Goal: Information Seeking & Learning: Learn about a topic

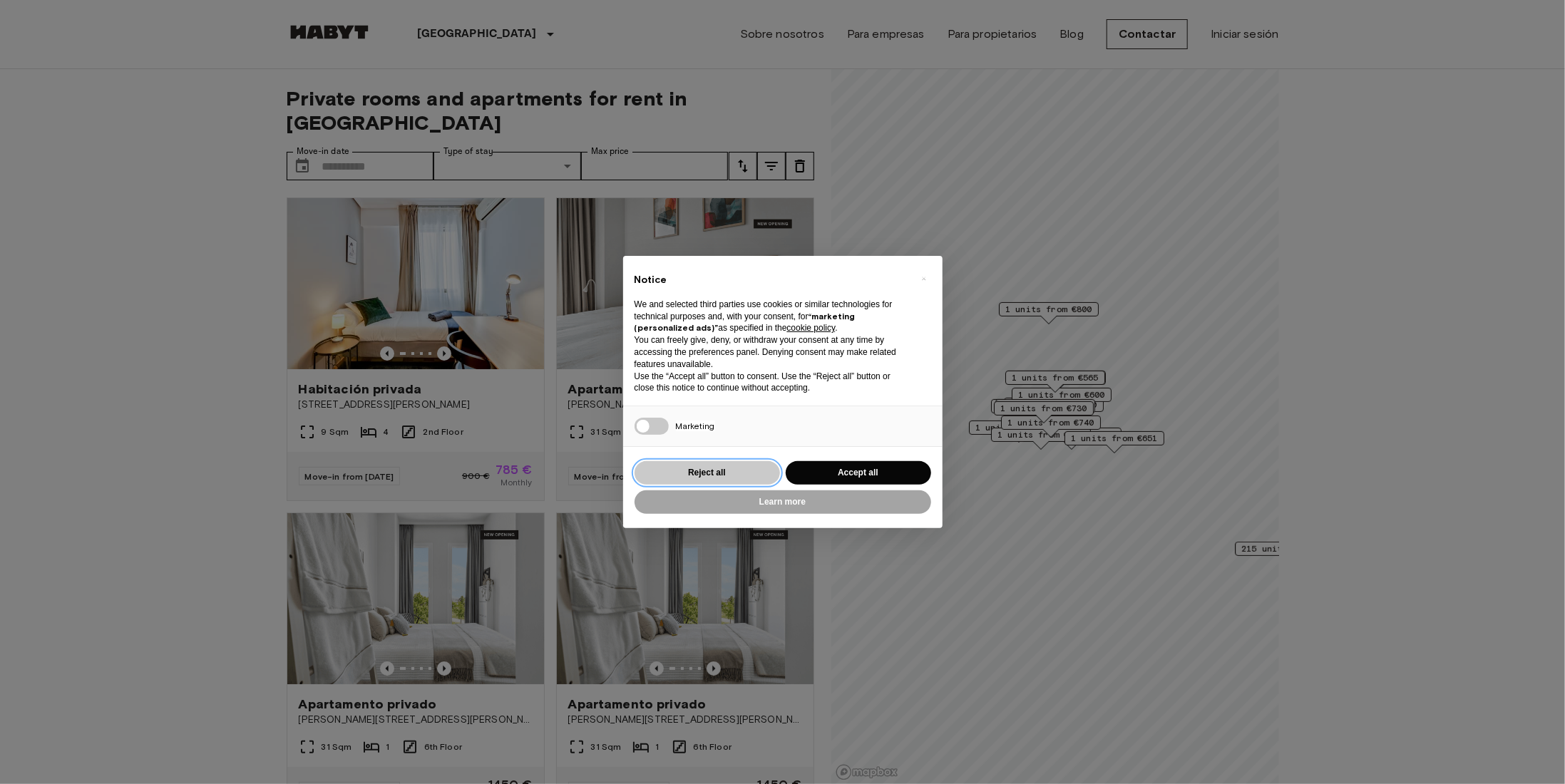
click at [731, 474] on button "Reject all" at bounding box center [707, 473] width 146 height 24
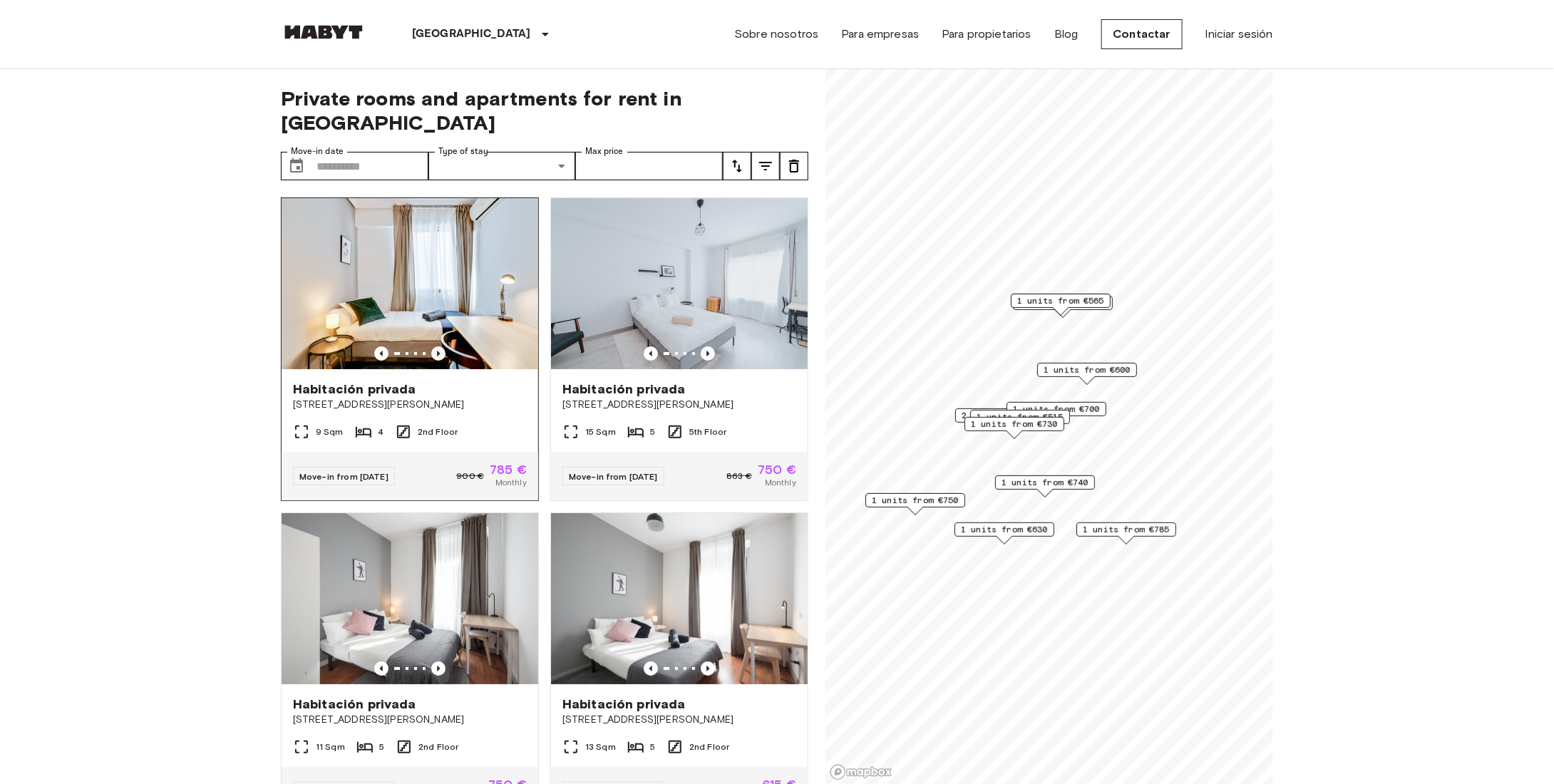
click at [438, 347] on icon "Previous image" at bounding box center [438, 353] width 14 height 14
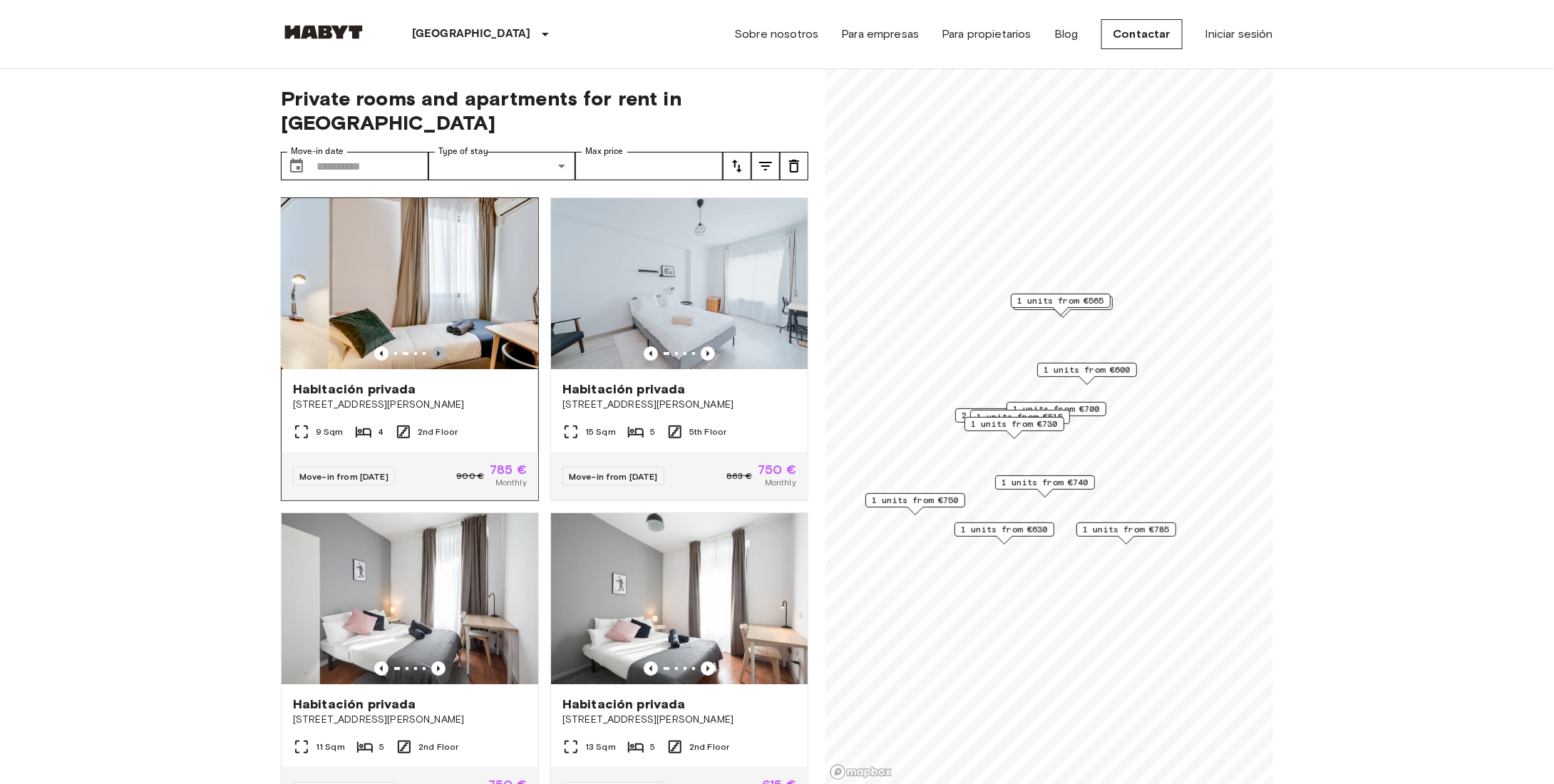
click at [438, 347] on icon "Previous image" at bounding box center [438, 353] width 14 height 14
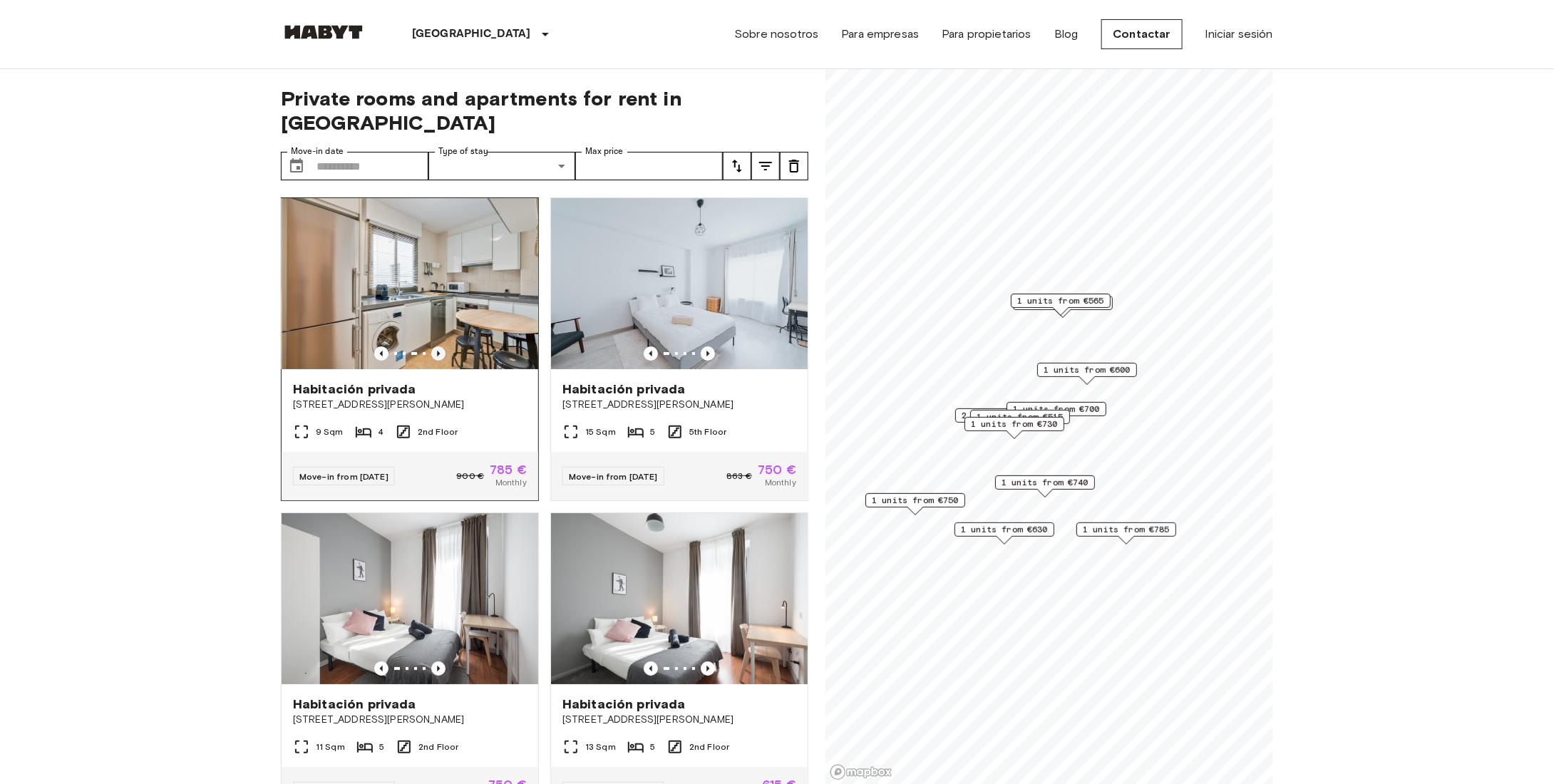
click at [438, 347] on icon "Previous image" at bounding box center [438, 353] width 14 height 14
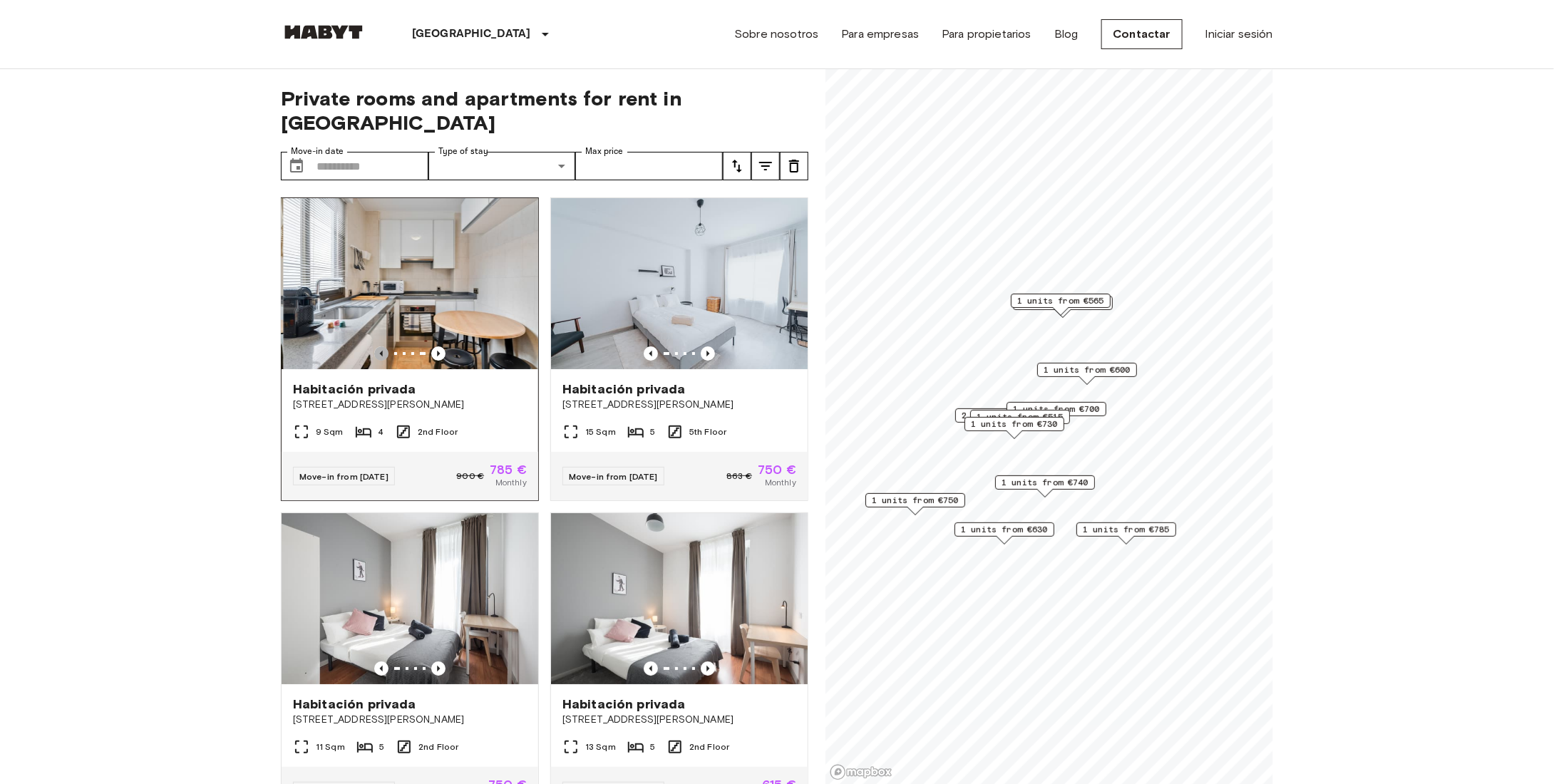
click at [380, 351] on icon "Previous image" at bounding box center [381, 353] width 3 height 6
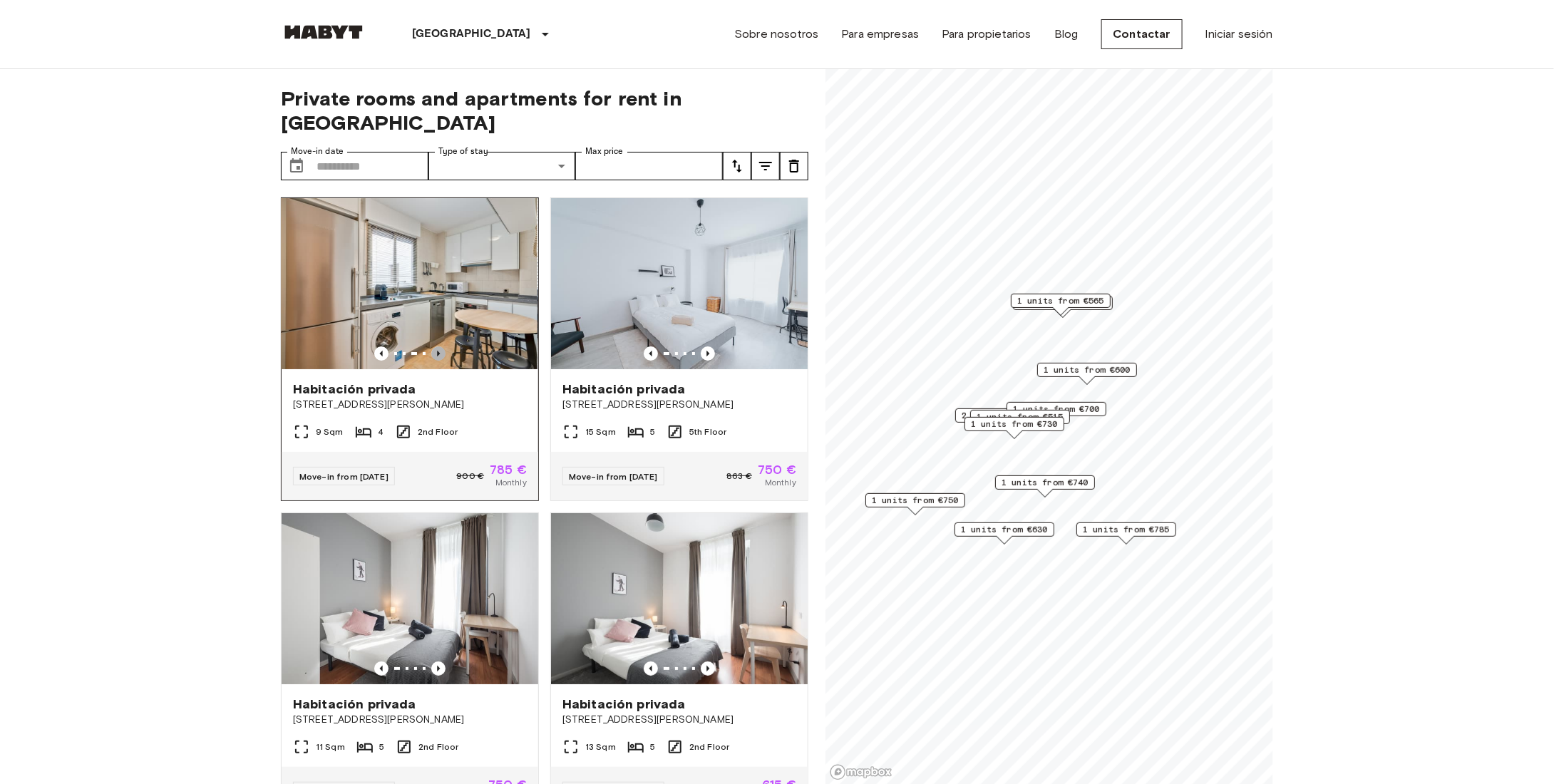
click at [440, 347] on icon "Previous image" at bounding box center [438, 353] width 14 height 14
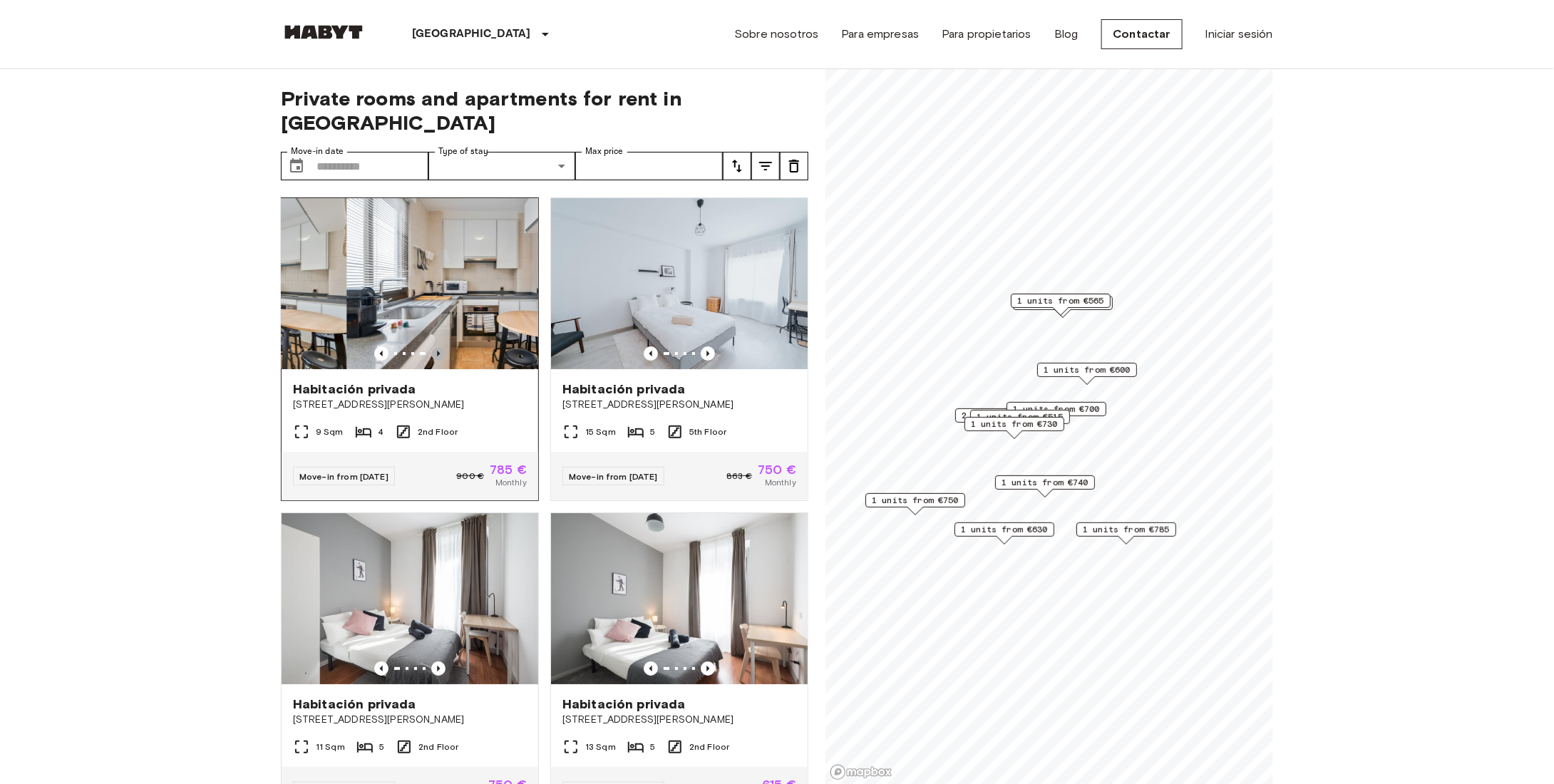
click at [440, 347] on icon "Previous image" at bounding box center [438, 353] width 14 height 14
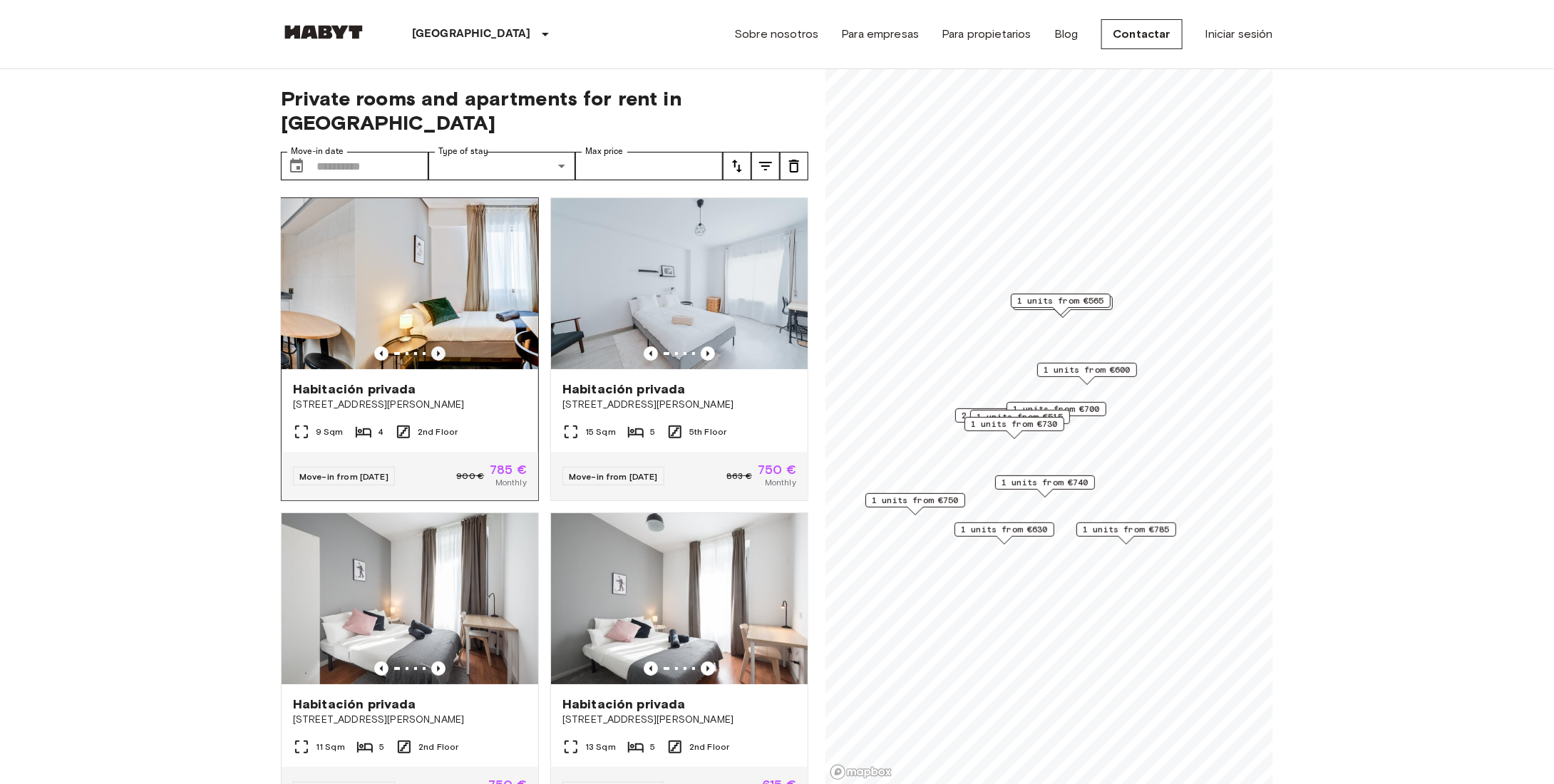
click at [440, 347] on icon "Previous image" at bounding box center [438, 353] width 14 height 14
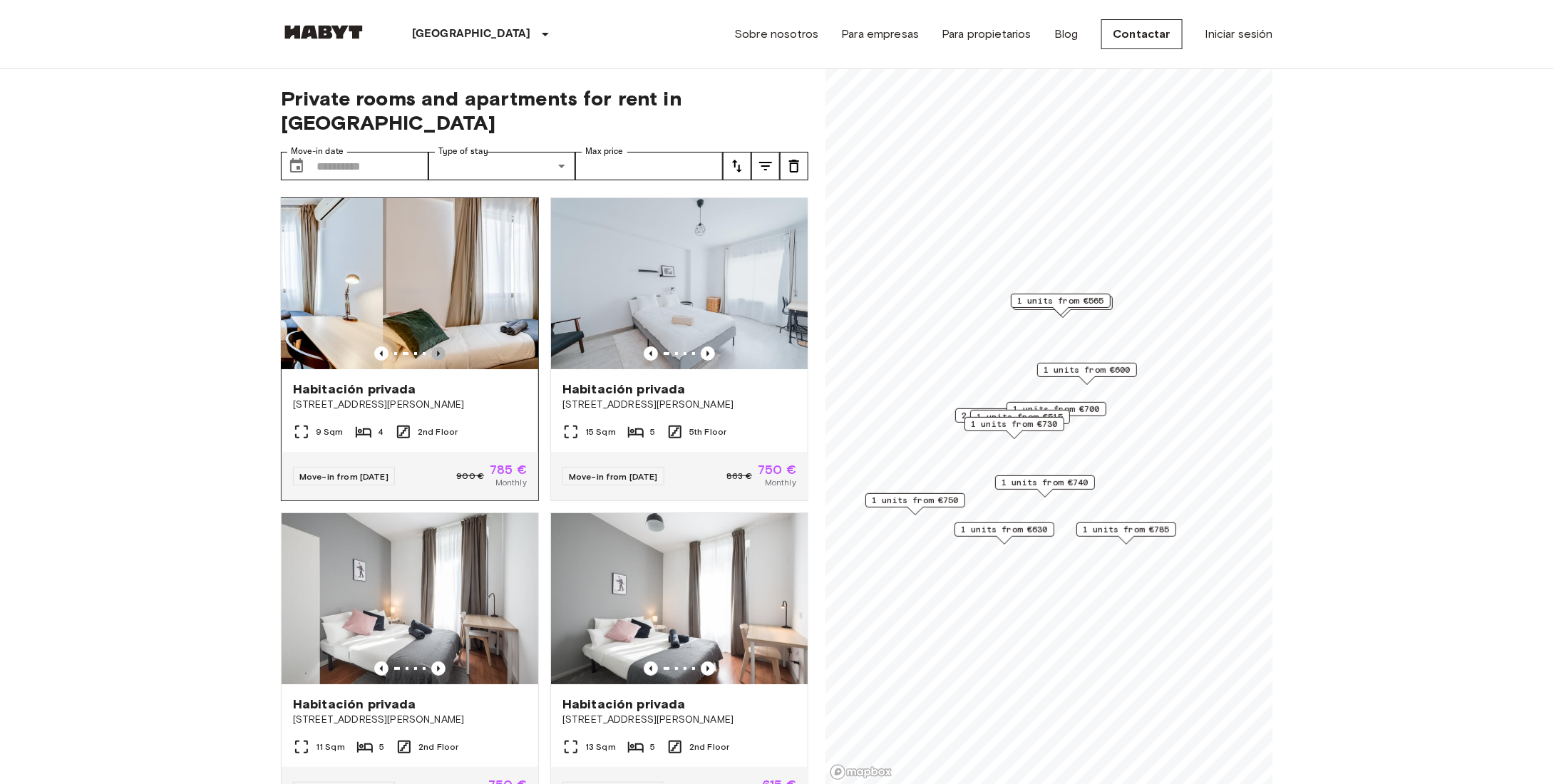
click at [440, 347] on icon "Previous image" at bounding box center [438, 353] width 14 height 14
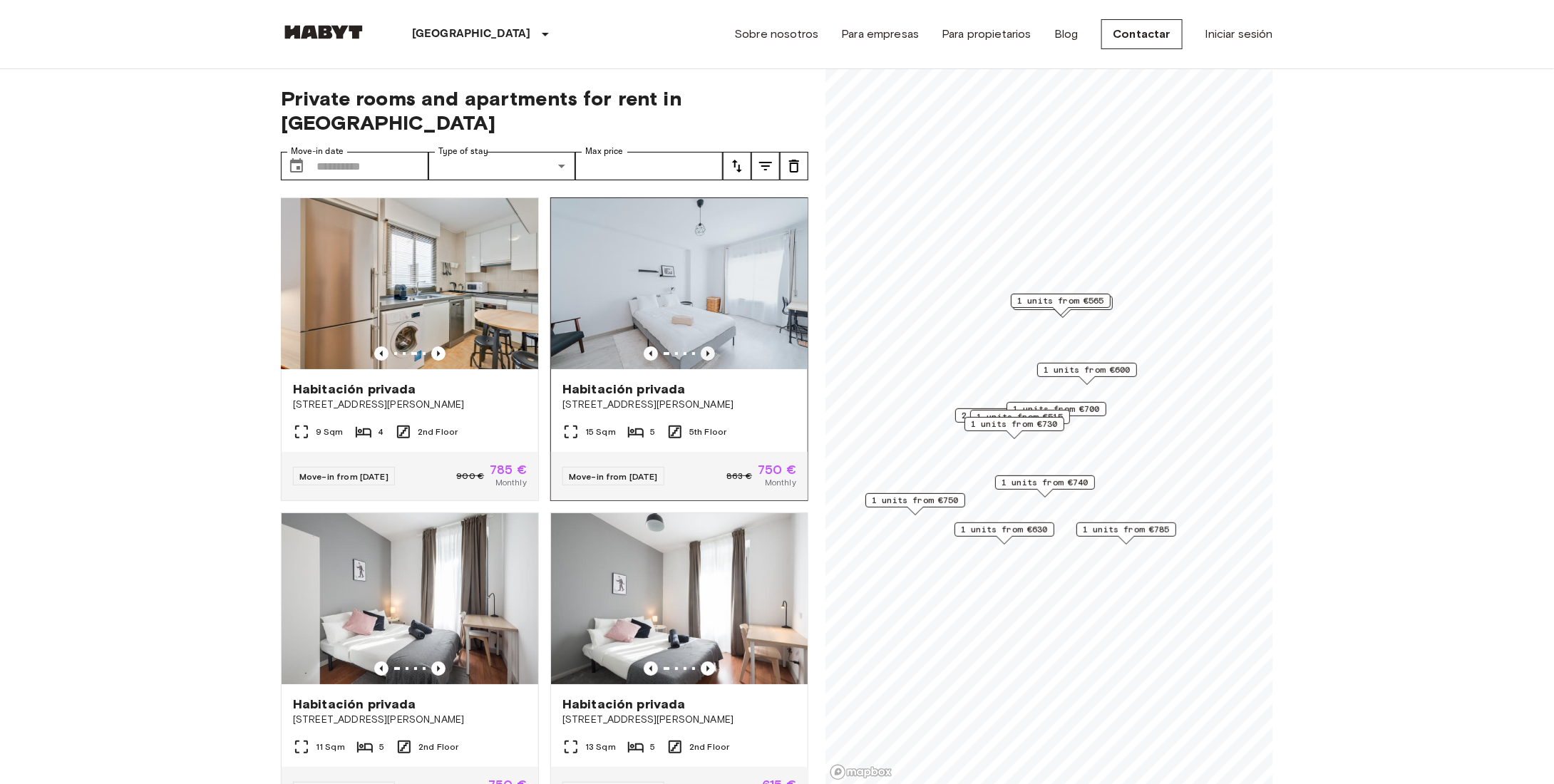
click at [707, 351] on icon "Previous image" at bounding box center [708, 353] width 3 height 6
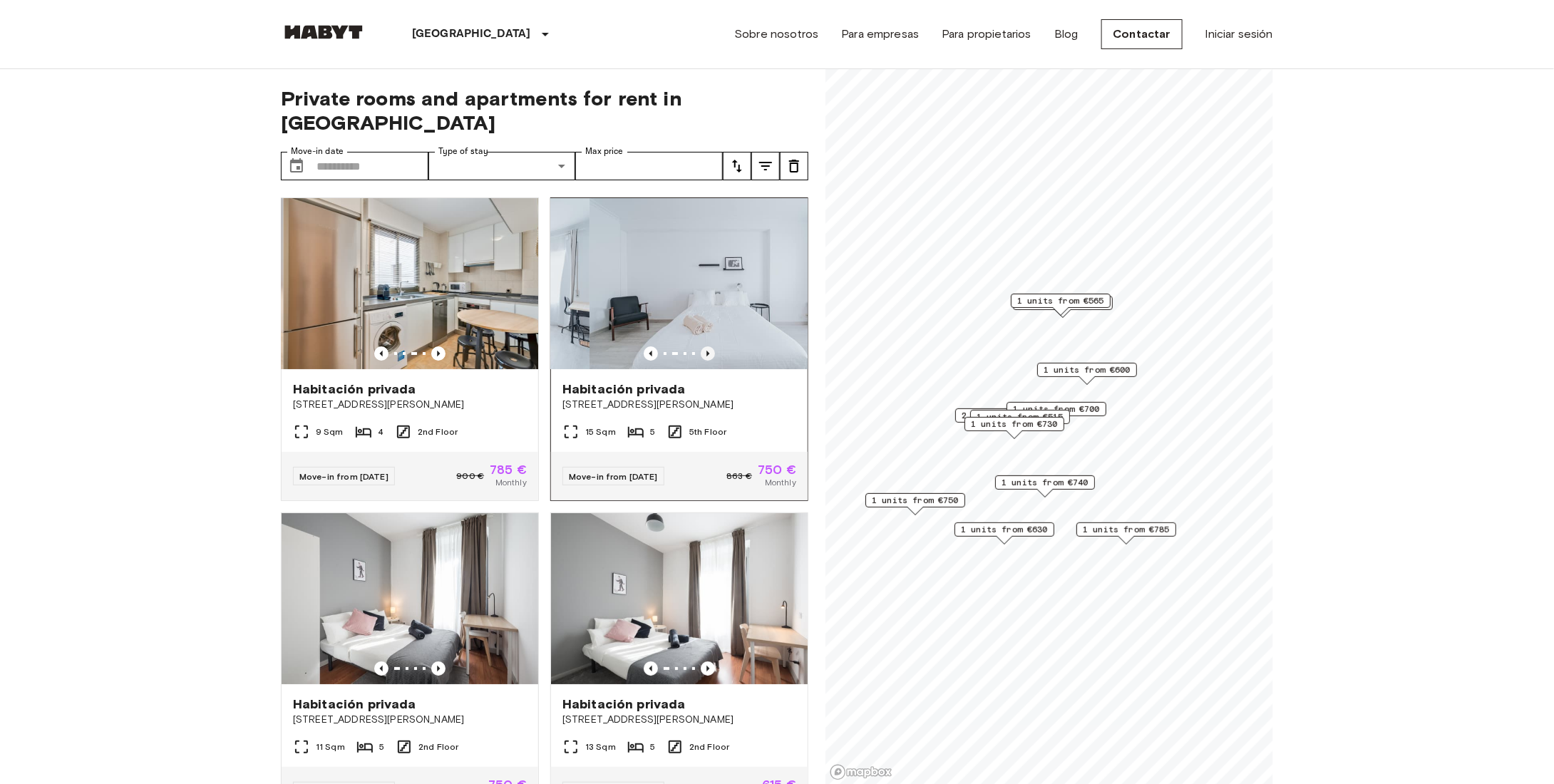
click at [701, 347] on icon "Previous image" at bounding box center [708, 353] width 14 height 14
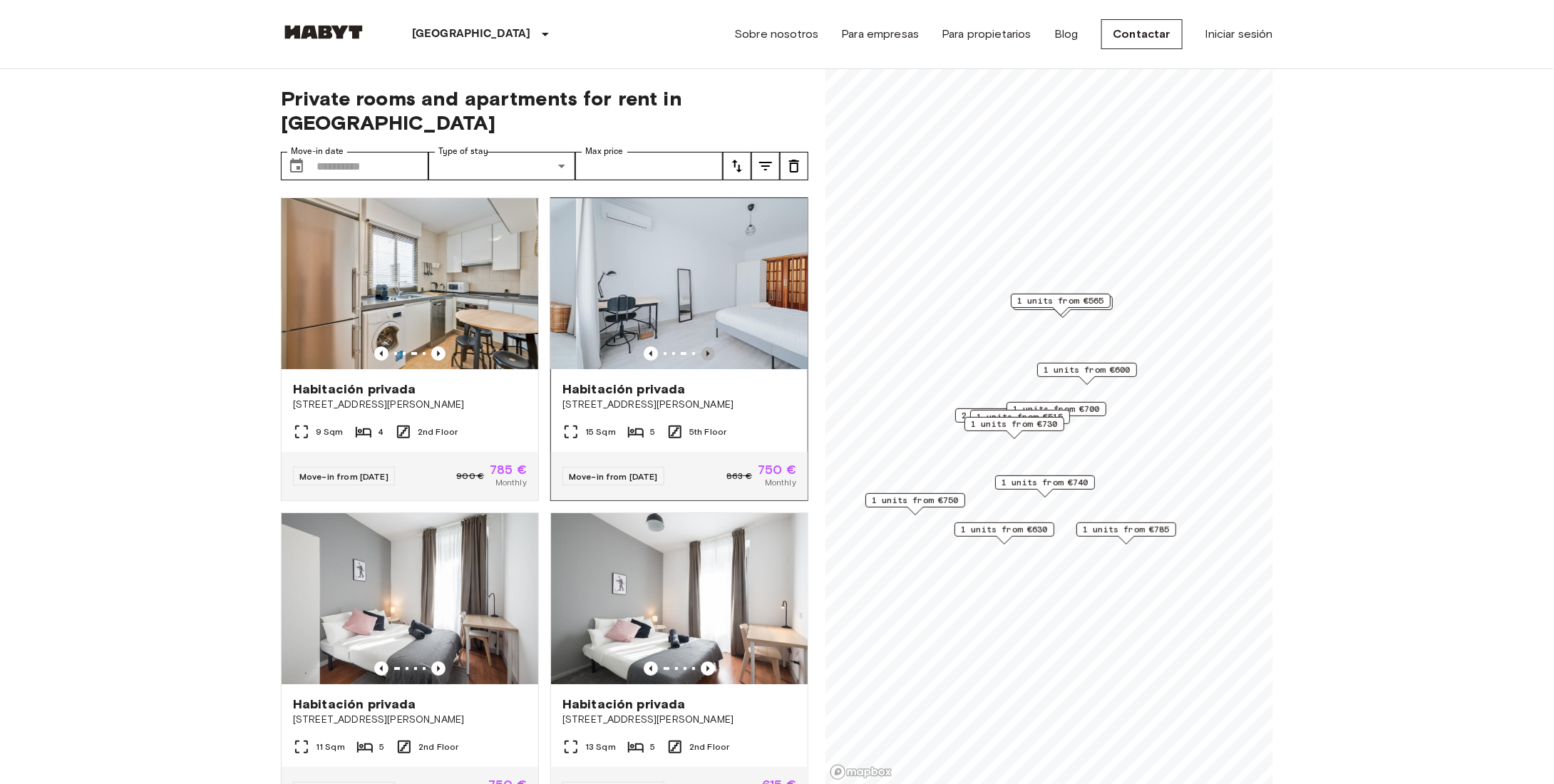
click at [701, 347] on icon "Previous image" at bounding box center [708, 353] width 14 height 14
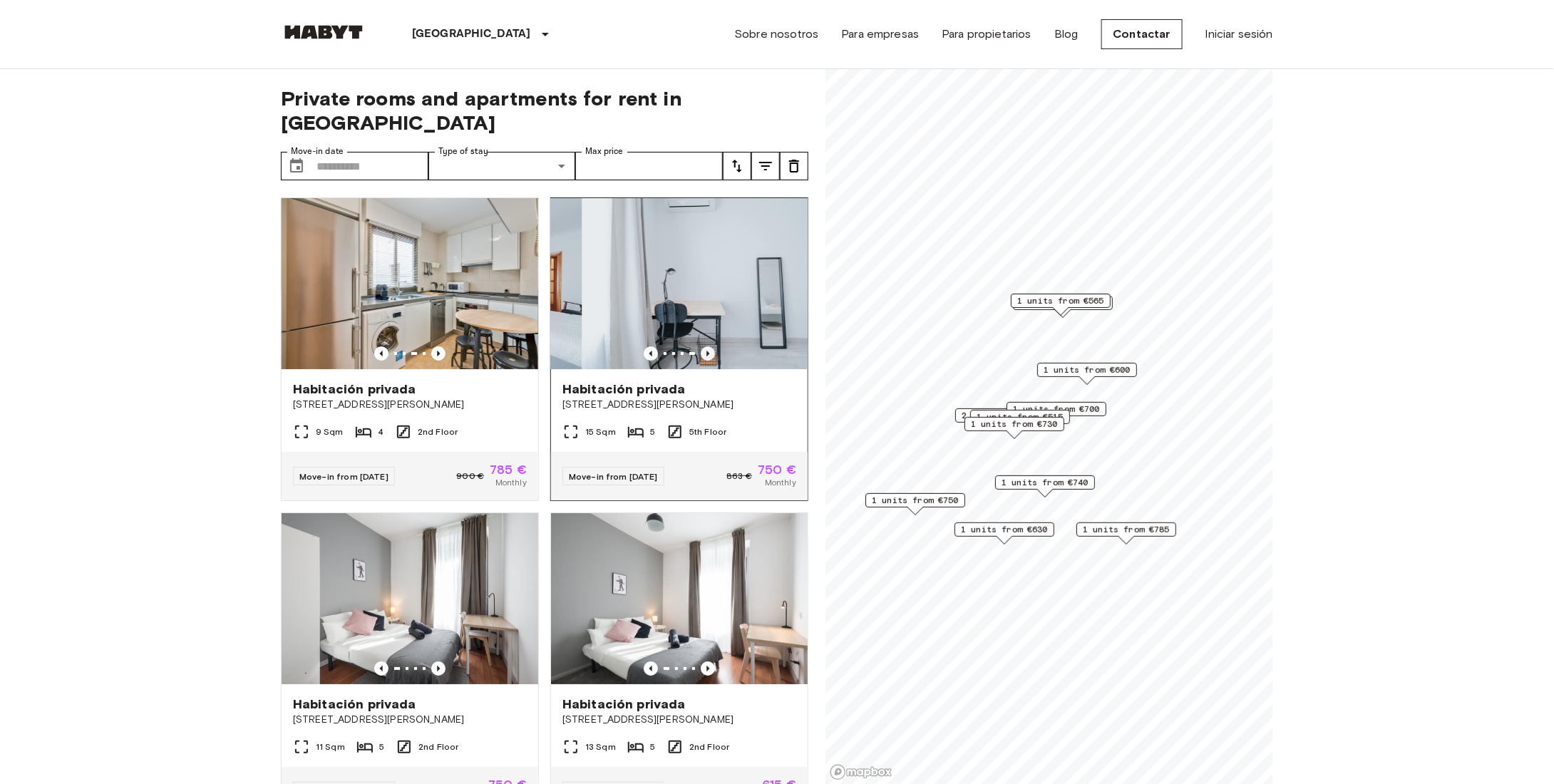
click at [701, 347] on icon "Previous image" at bounding box center [708, 353] width 14 height 14
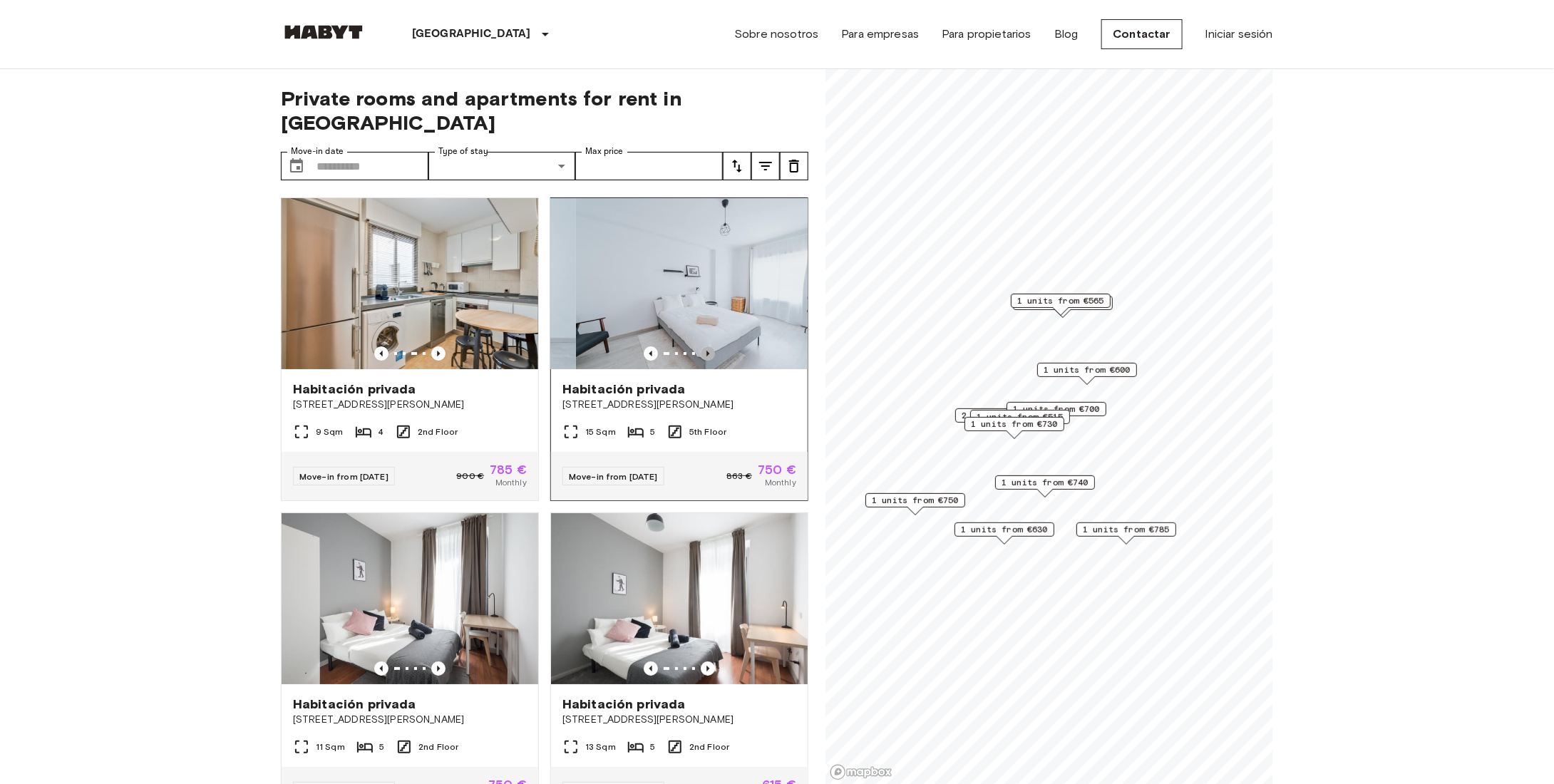
click at [701, 347] on icon "Previous image" at bounding box center [708, 353] width 14 height 14
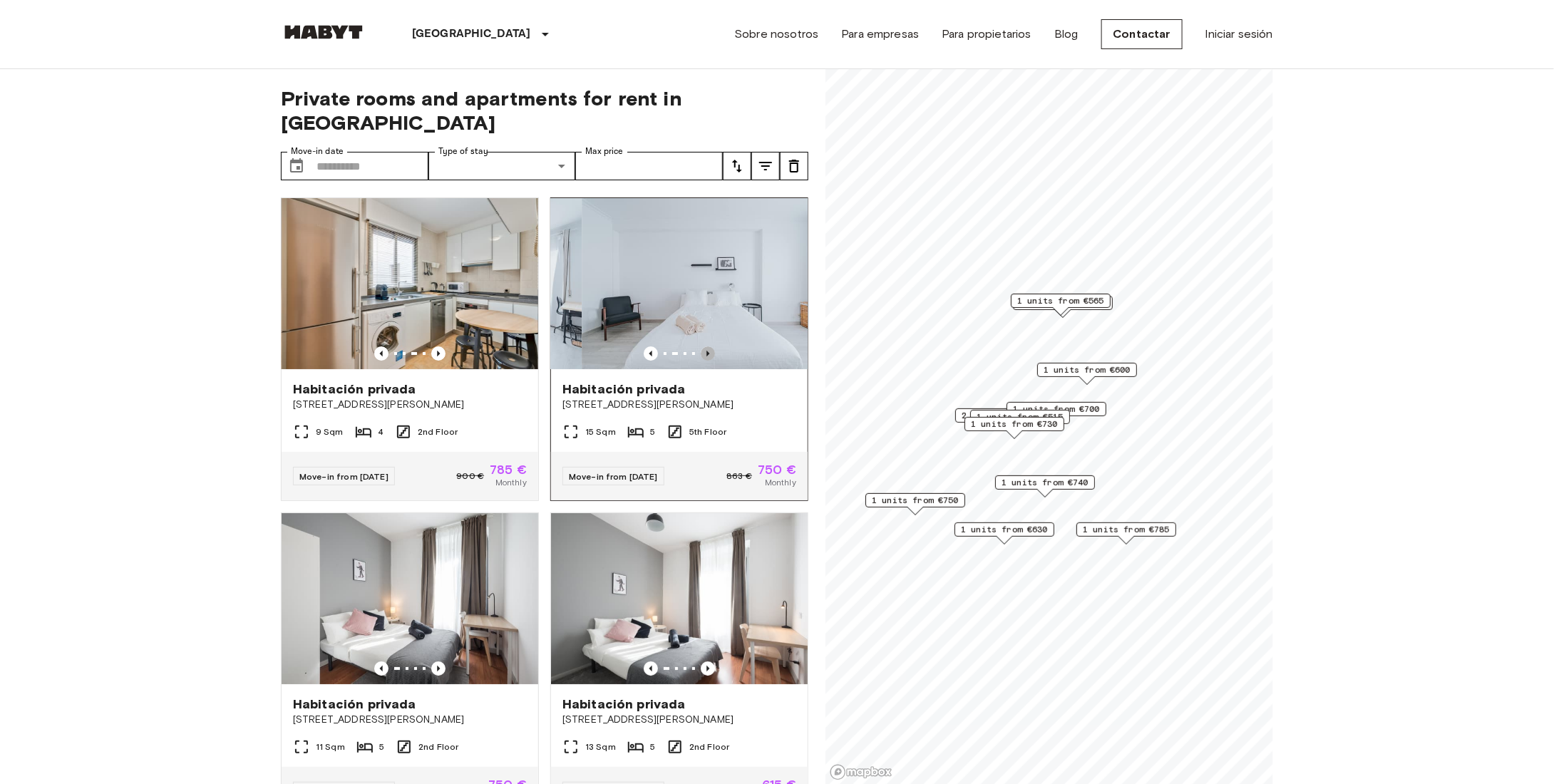
click at [701, 347] on icon "Previous image" at bounding box center [708, 353] width 14 height 14
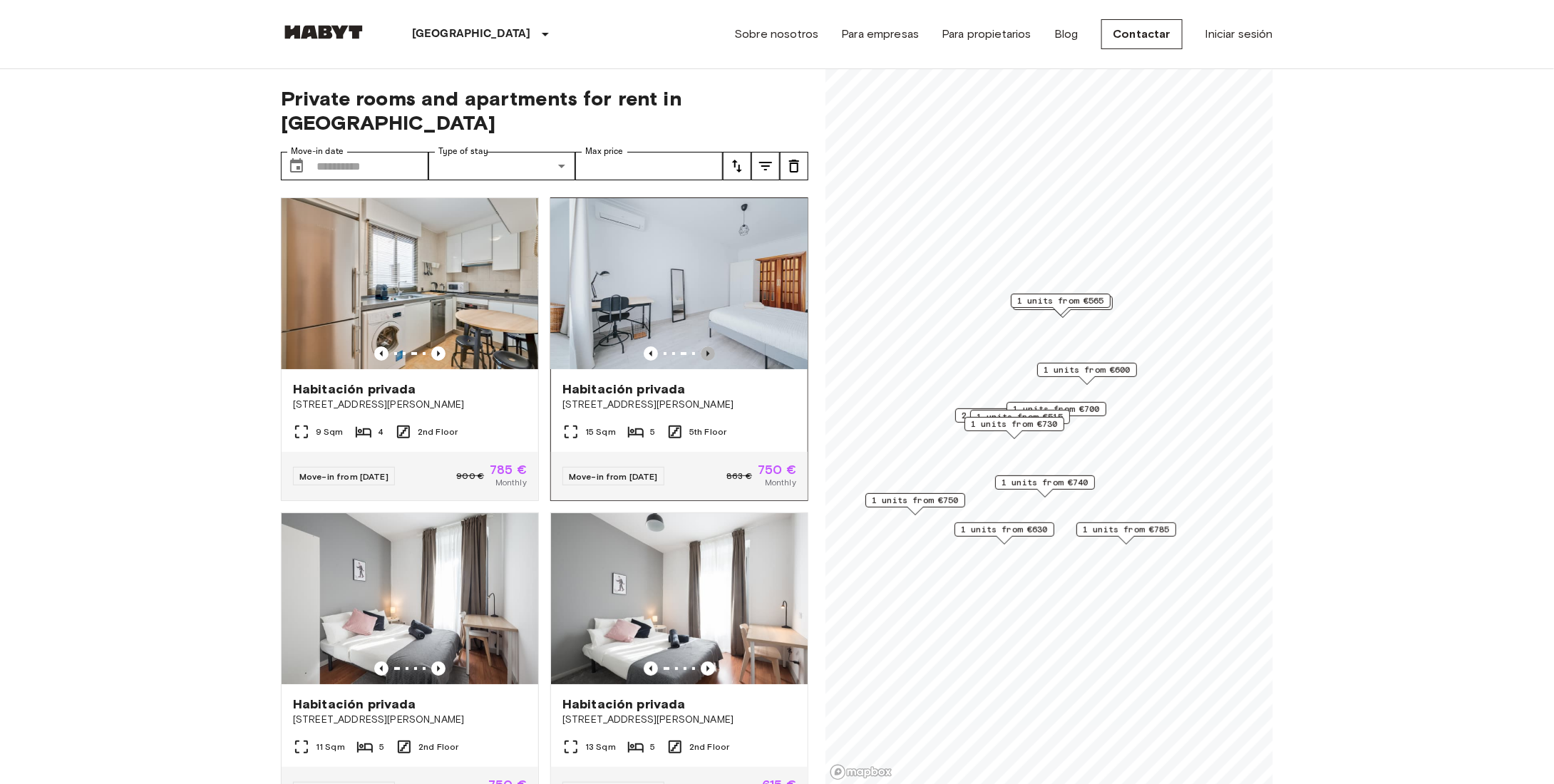
click at [701, 347] on icon "Previous image" at bounding box center [708, 353] width 14 height 14
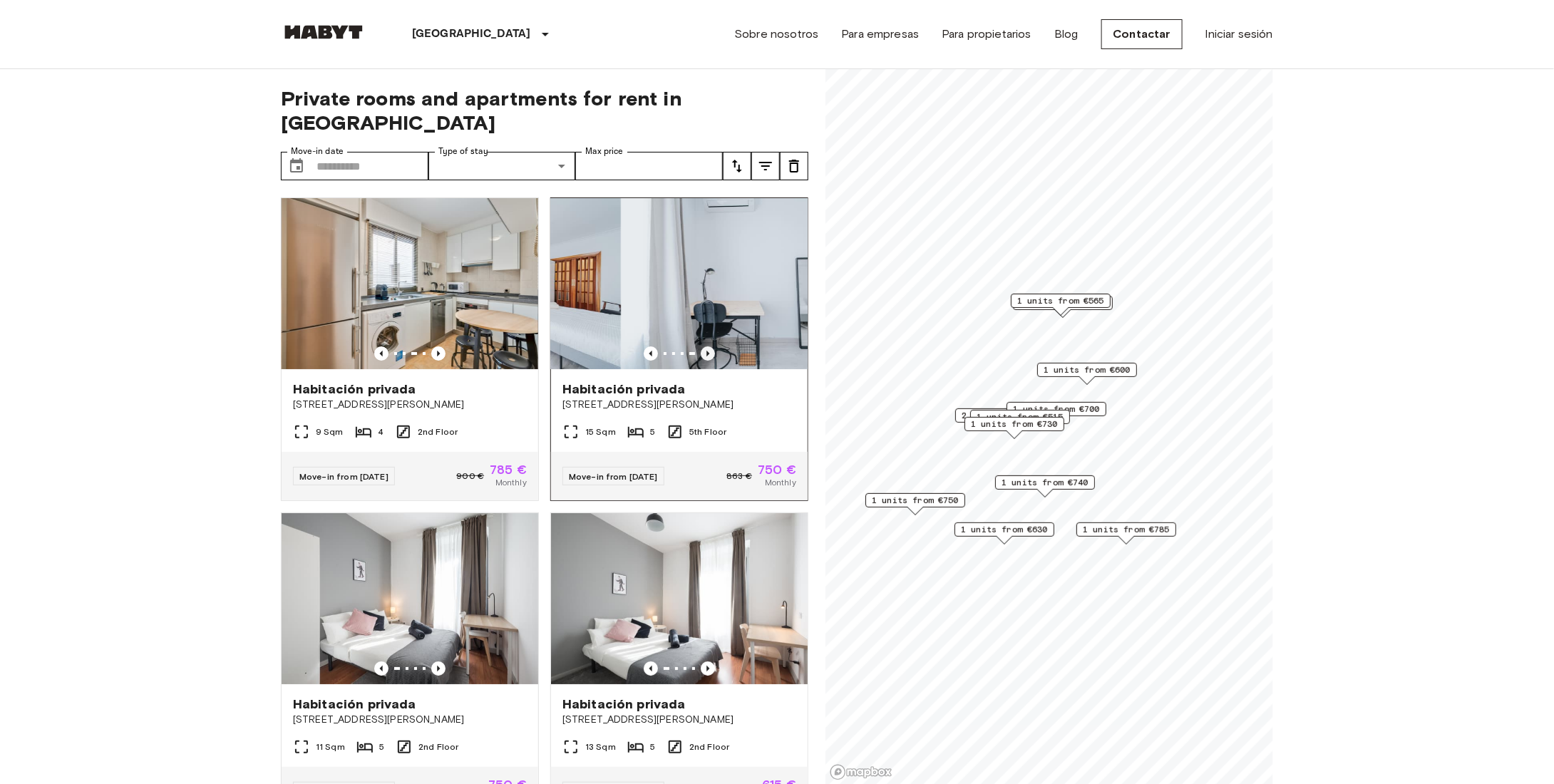
click at [701, 347] on icon "Previous image" at bounding box center [708, 353] width 14 height 14
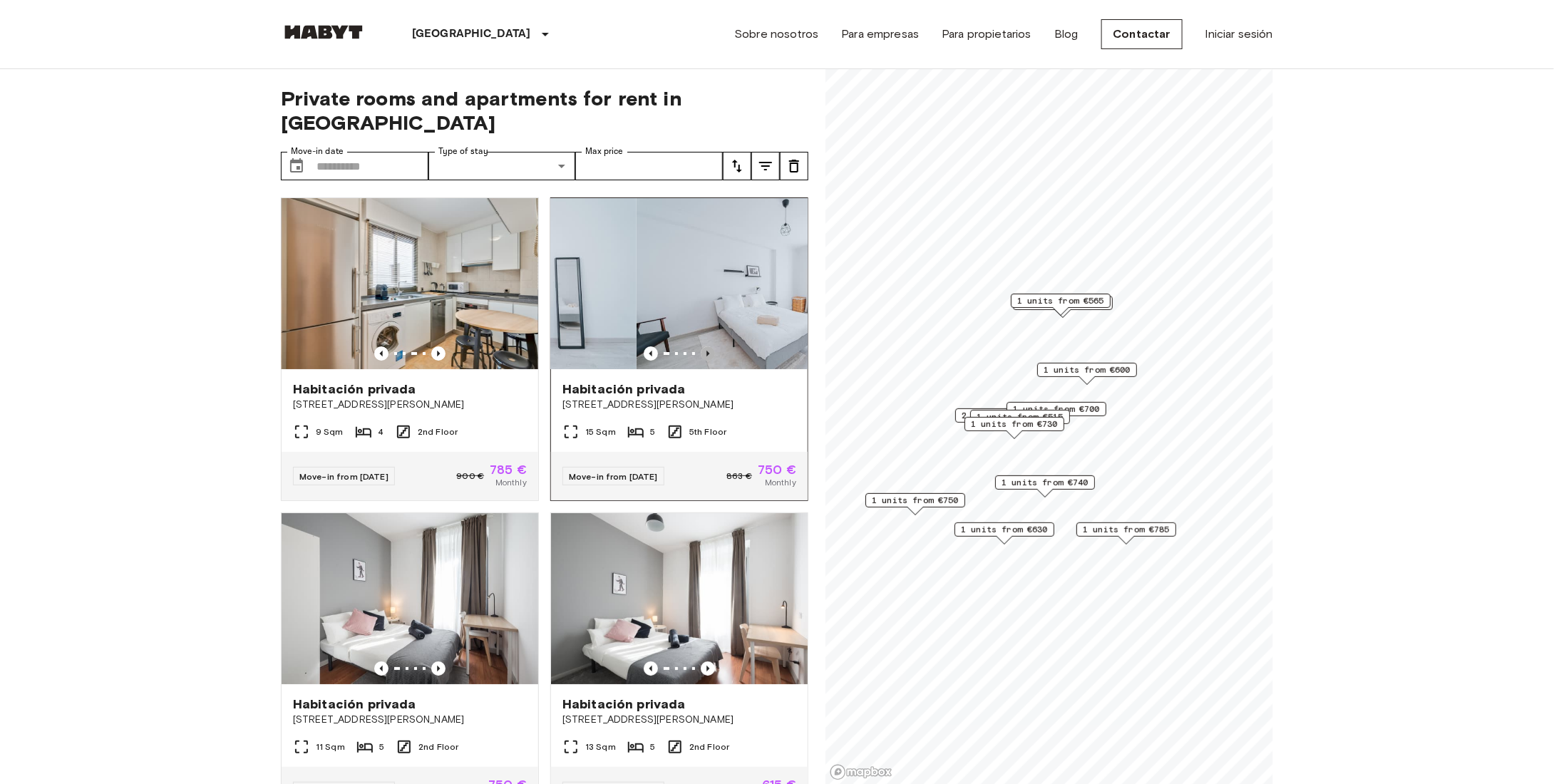
click at [701, 347] on icon "Previous image" at bounding box center [708, 353] width 14 height 14
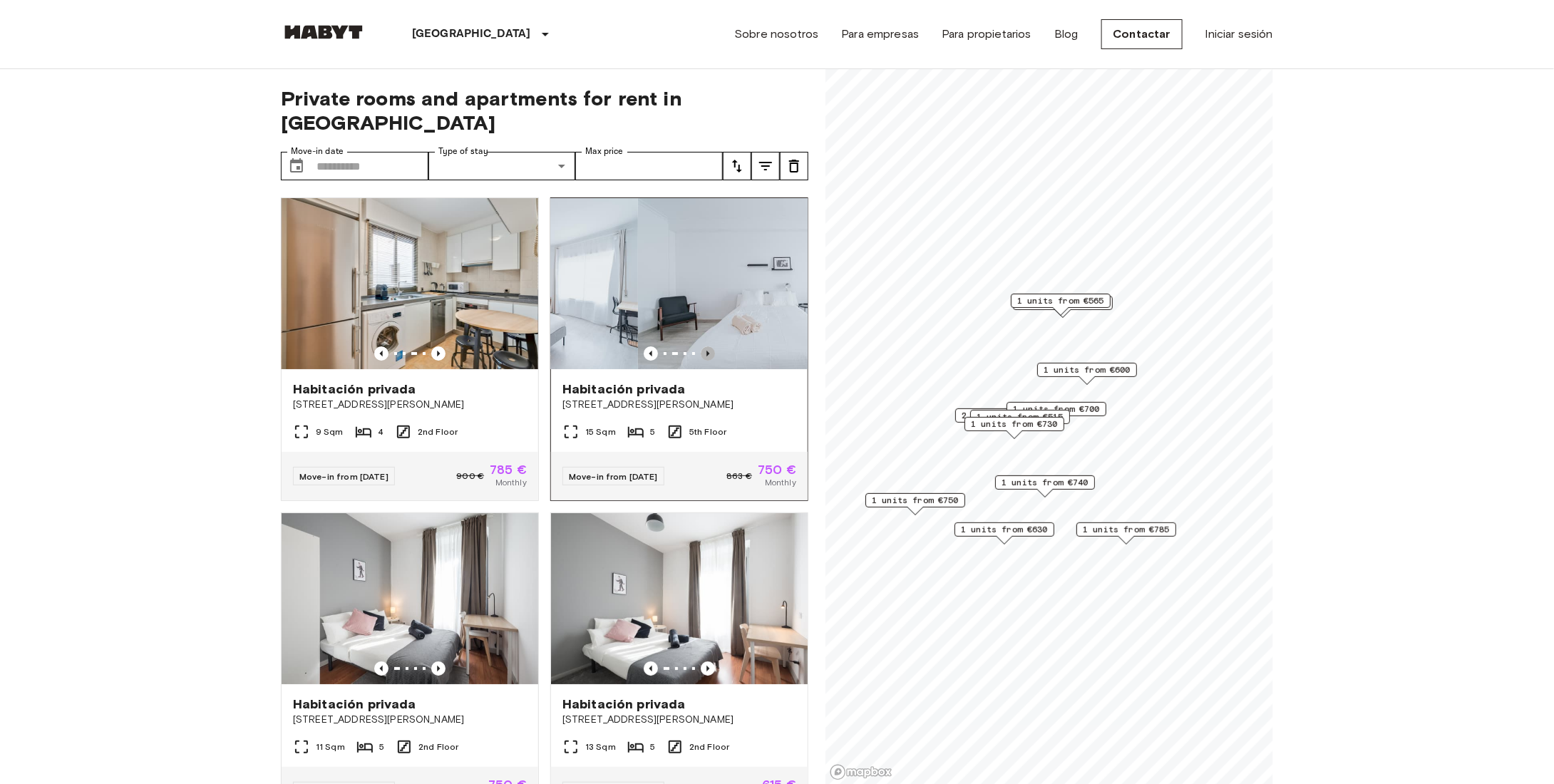
click at [701, 347] on icon "Previous image" at bounding box center [708, 353] width 14 height 14
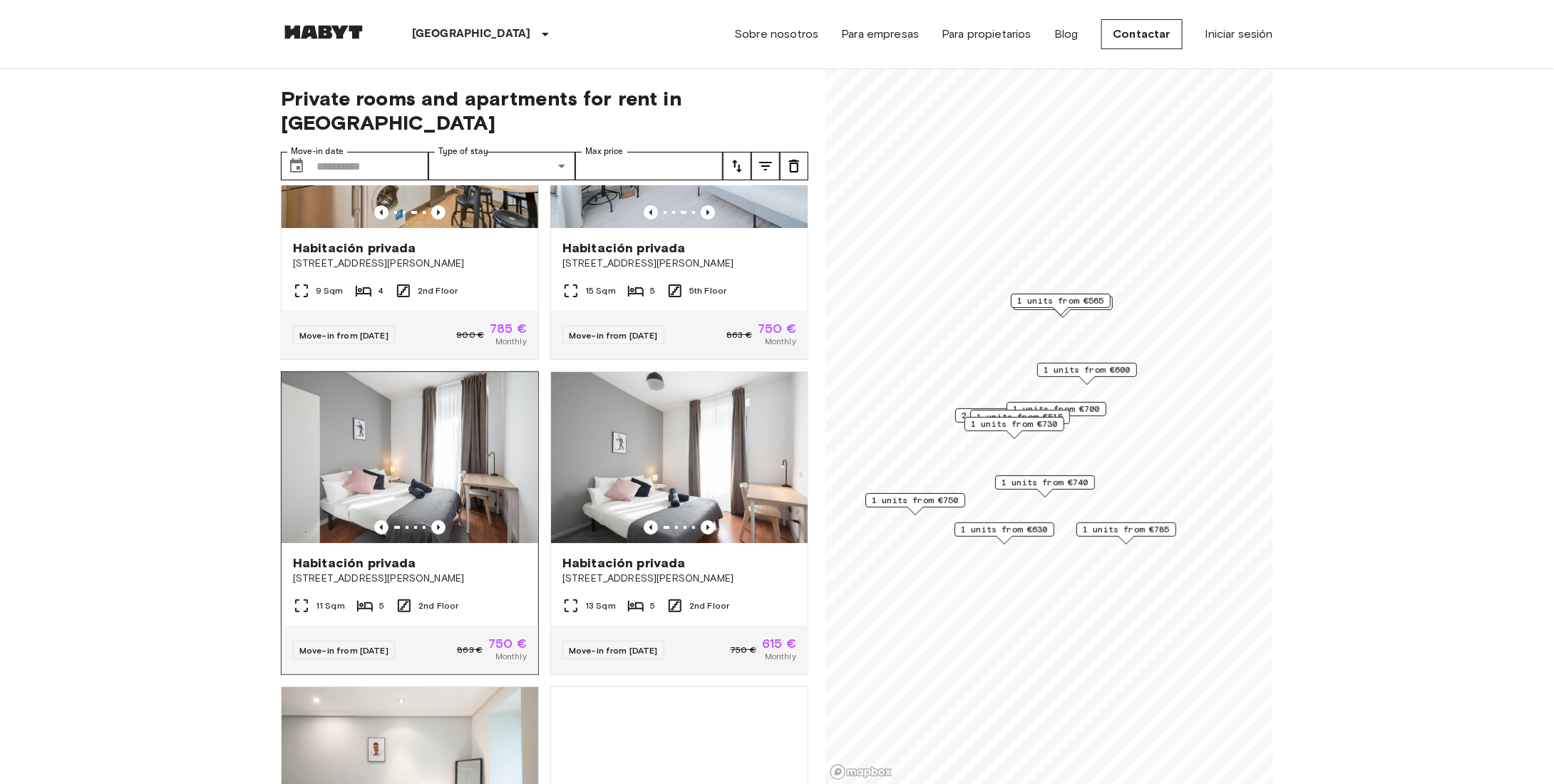
scroll to position [142, 0]
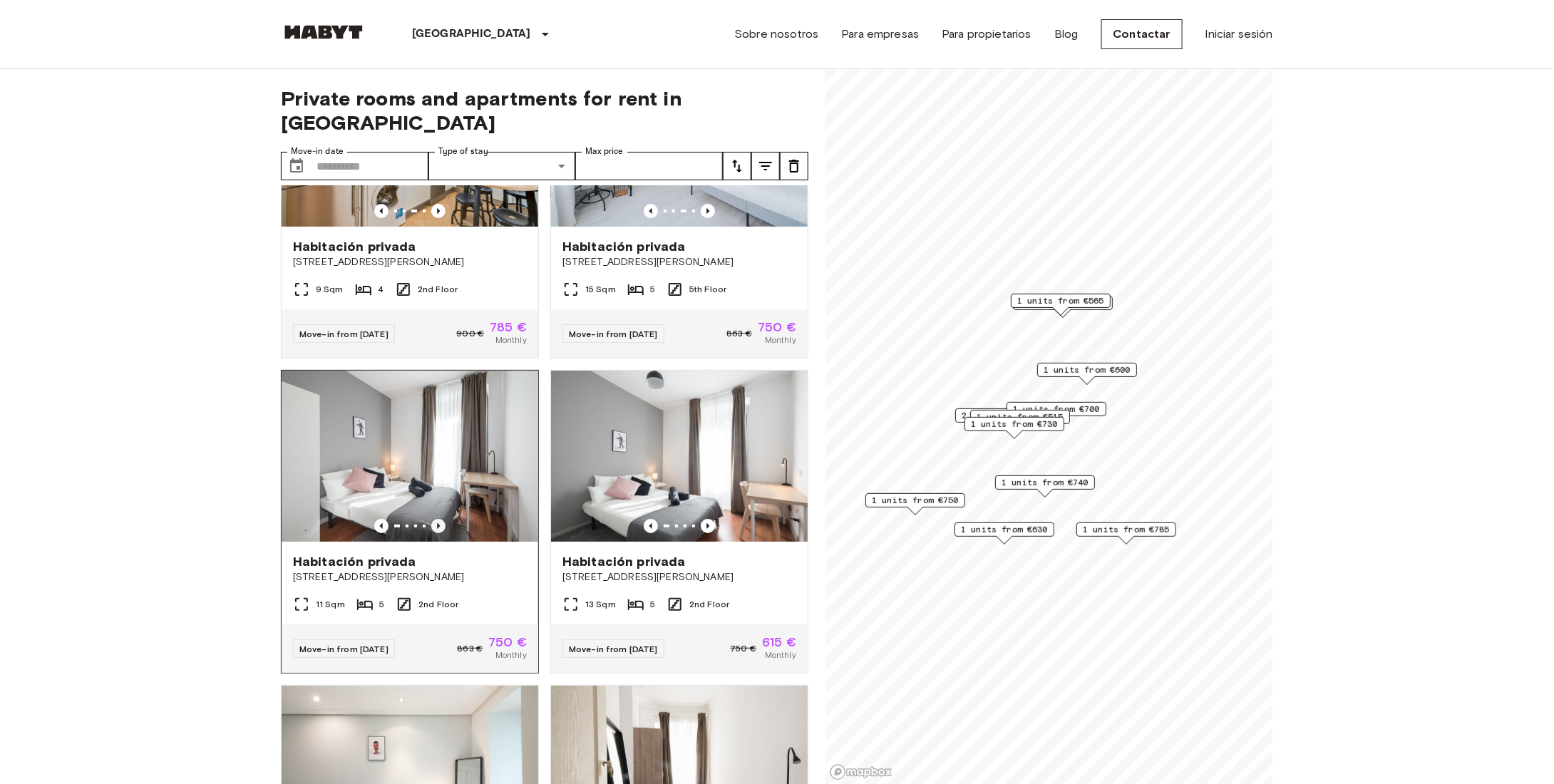
click at [434, 519] on icon "Previous image" at bounding box center [438, 526] width 14 height 14
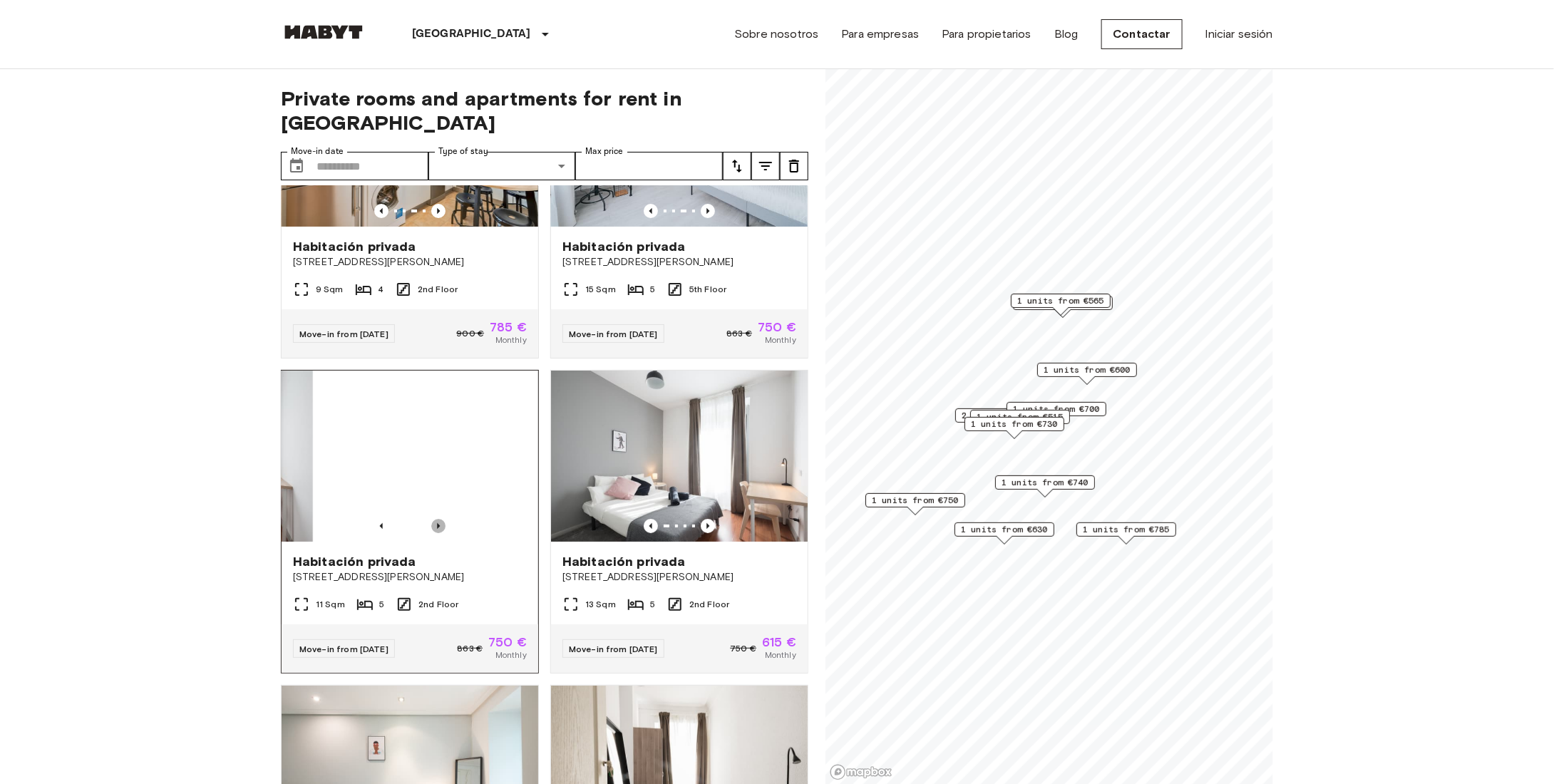
click at [434, 519] on icon "Previous image" at bounding box center [438, 526] width 14 height 14
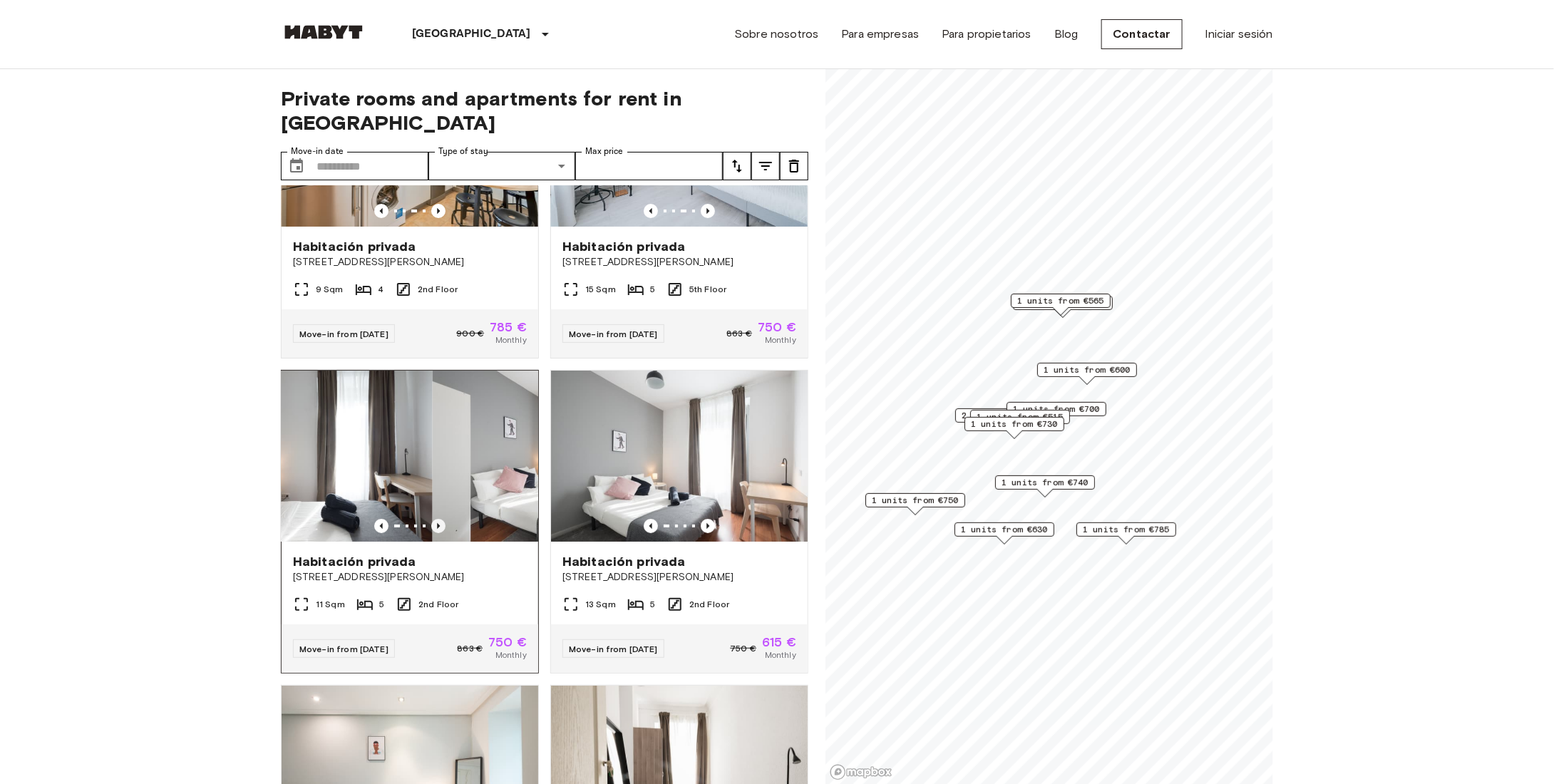
click at [434, 519] on icon "Previous image" at bounding box center [438, 526] width 14 height 14
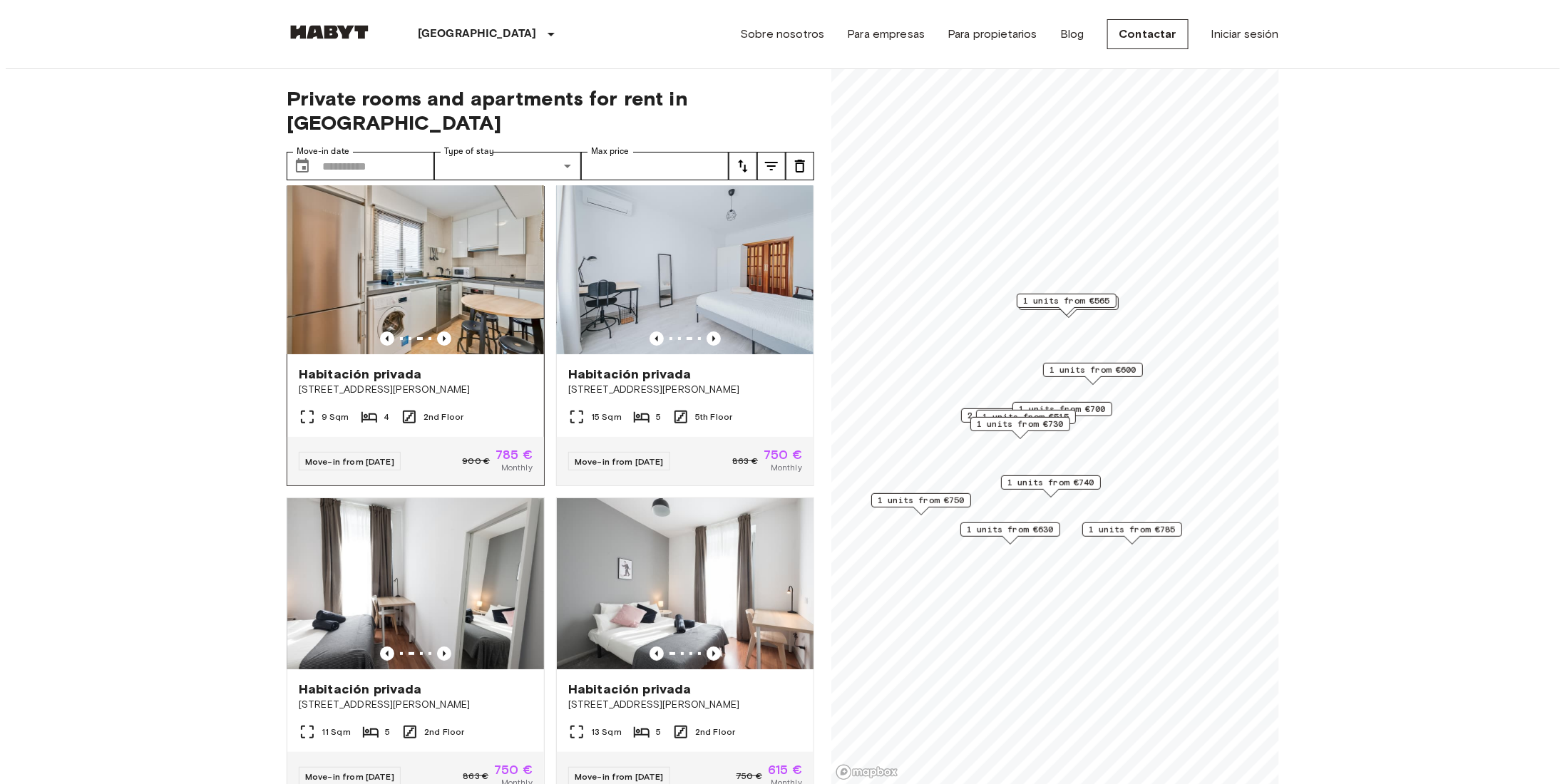
scroll to position [0, 0]
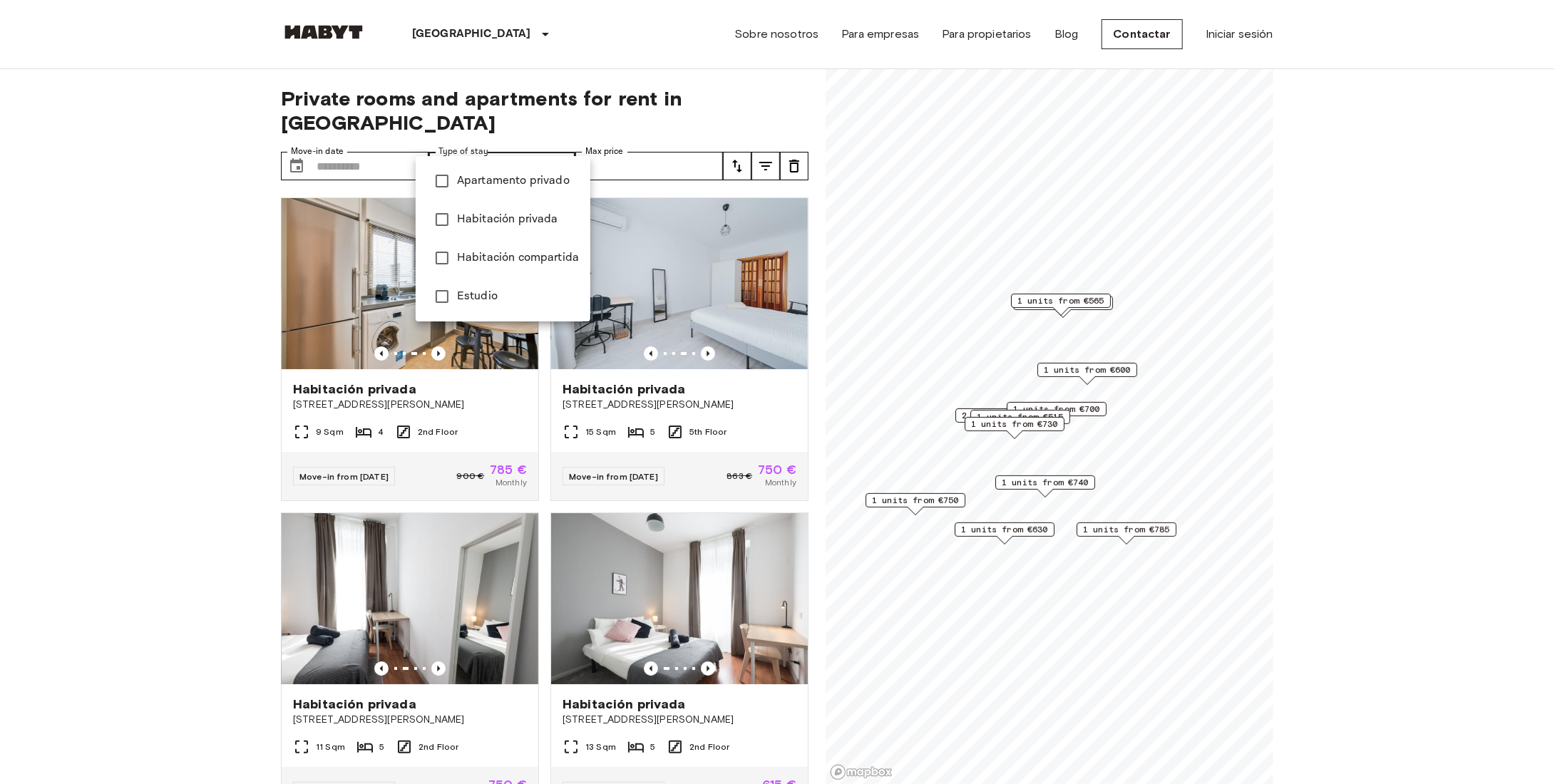
click at [528, 184] on span "Apartamento privado" at bounding box center [517, 181] width 122 height 17
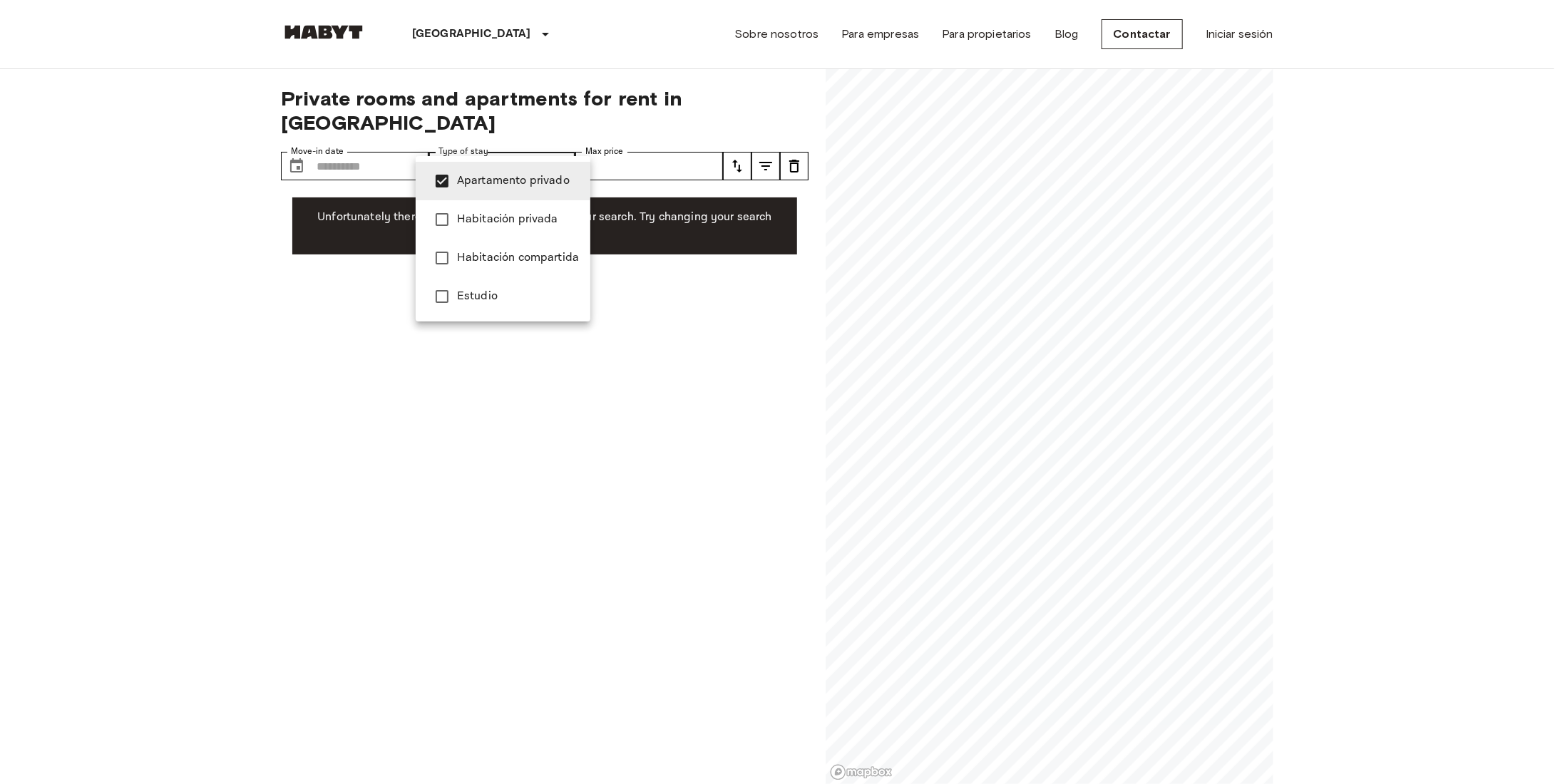
click at [474, 215] on span "Habitación privada" at bounding box center [517, 220] width 122 height 17
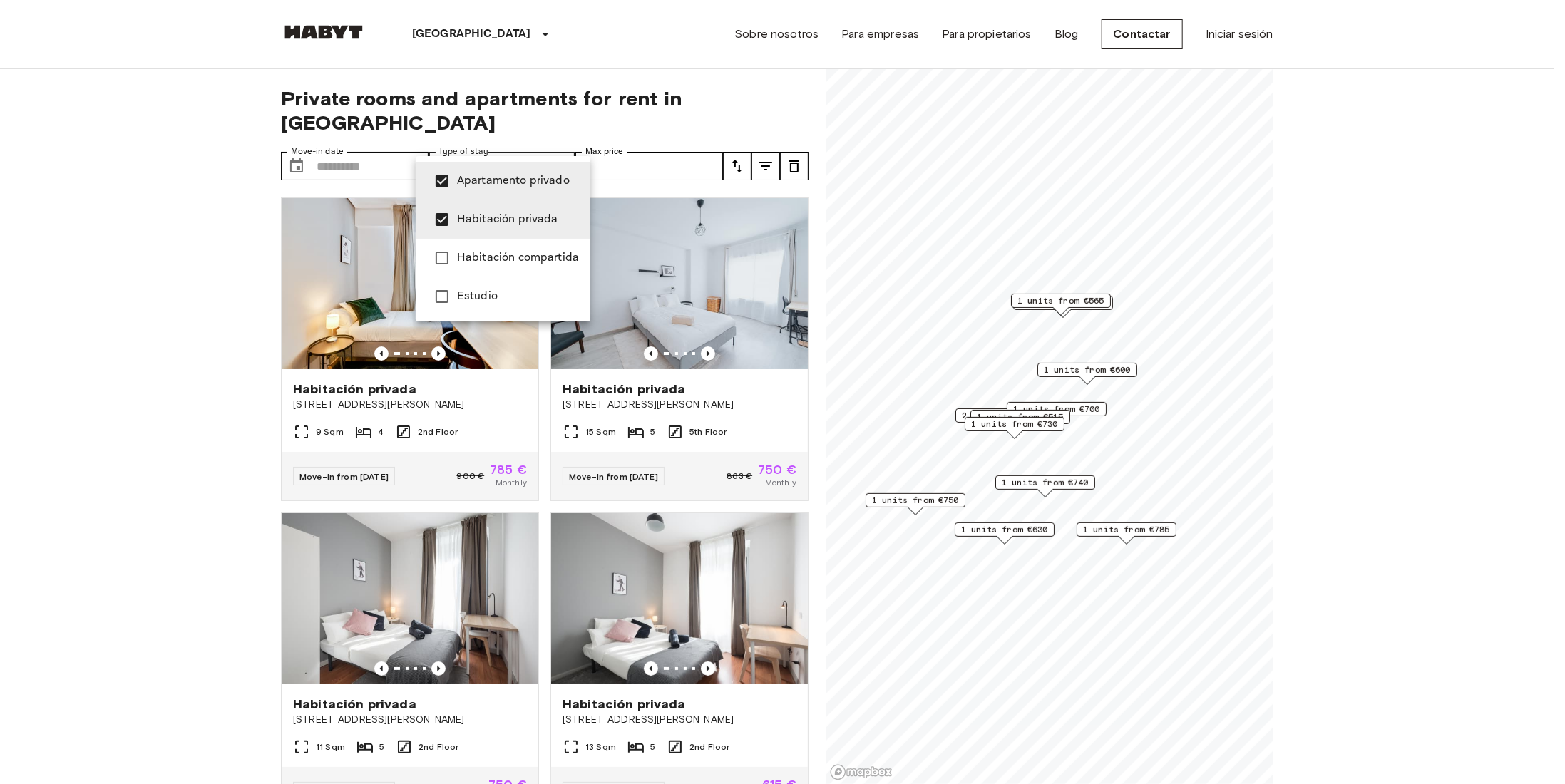
click at [503, 287] on li "Estudio" at bounding box center [503, 297] width 175 height 39
click at [469, 236] on li "Habitación privada" at bounding box center [503, 220] width 175 height 39
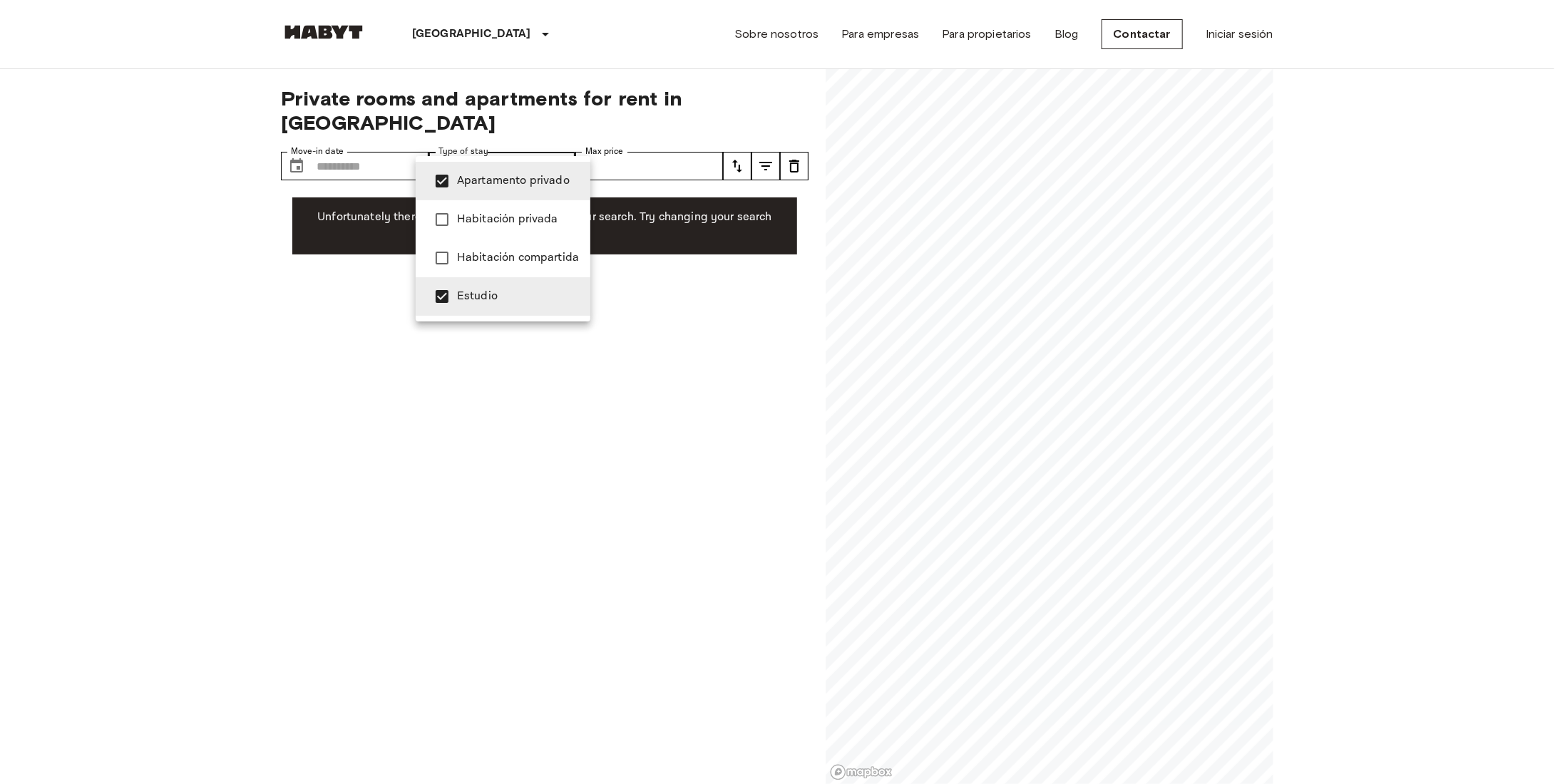
click at [472, 223] on span "Habitación privada" at bounding box center [517, 220] width 122 height 17
type input "**********"
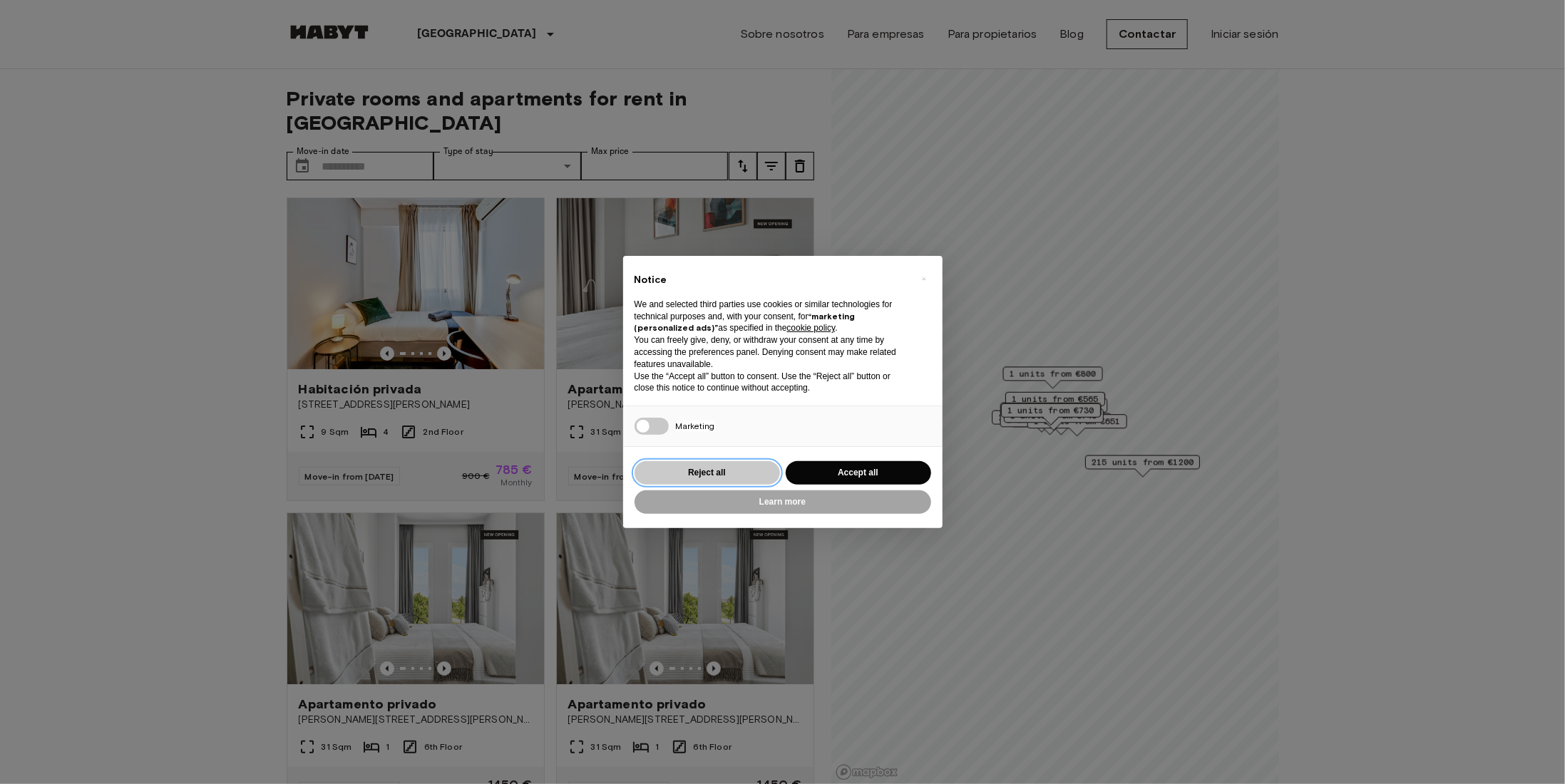
click at [710, 469] on button "Reject all" at bounding box center [707, 473] width 146 height 24
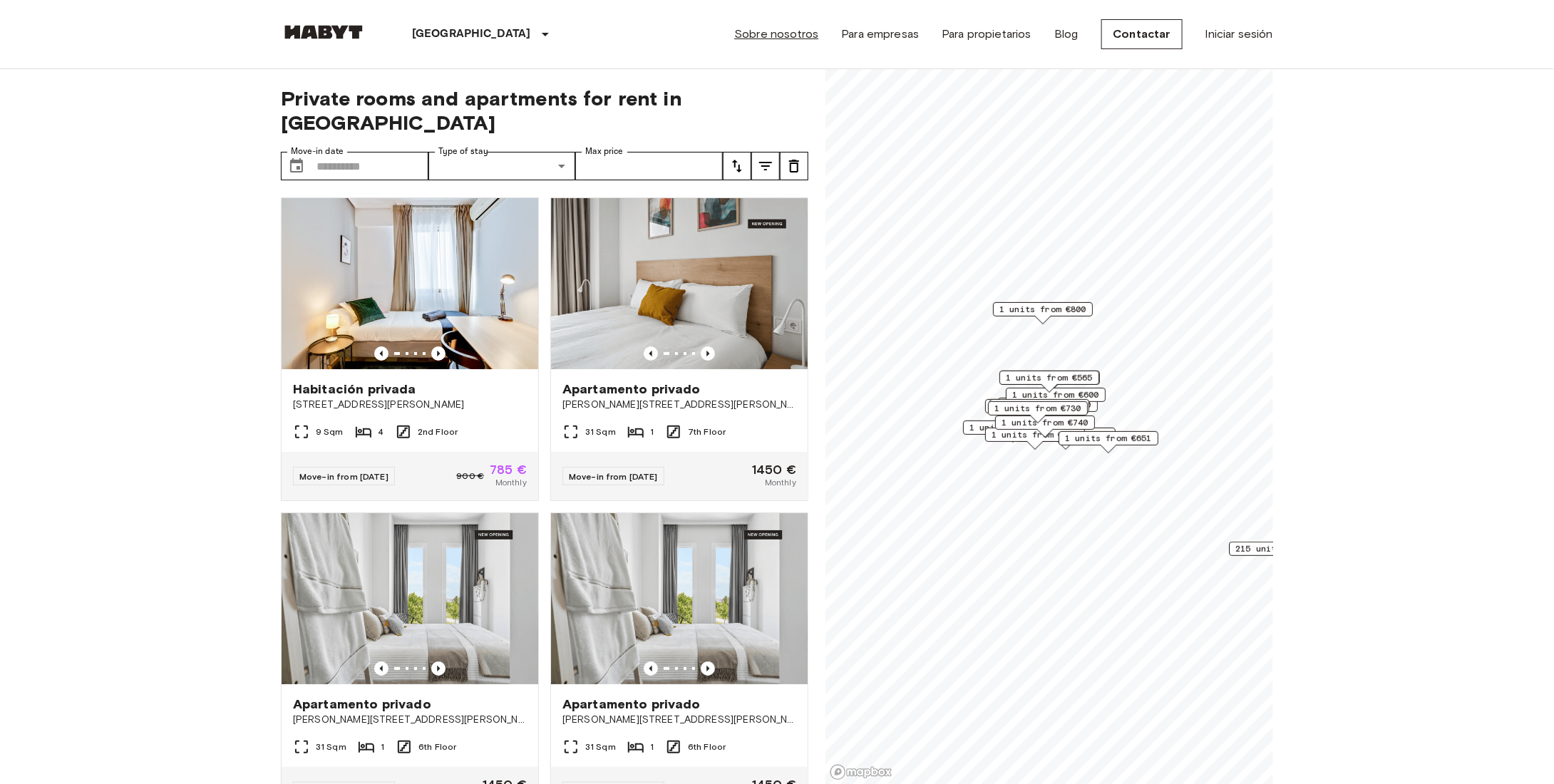
click at [777, 40] on link "Sobre nosotros" at bounding box center [777, 34] width 84 height 17
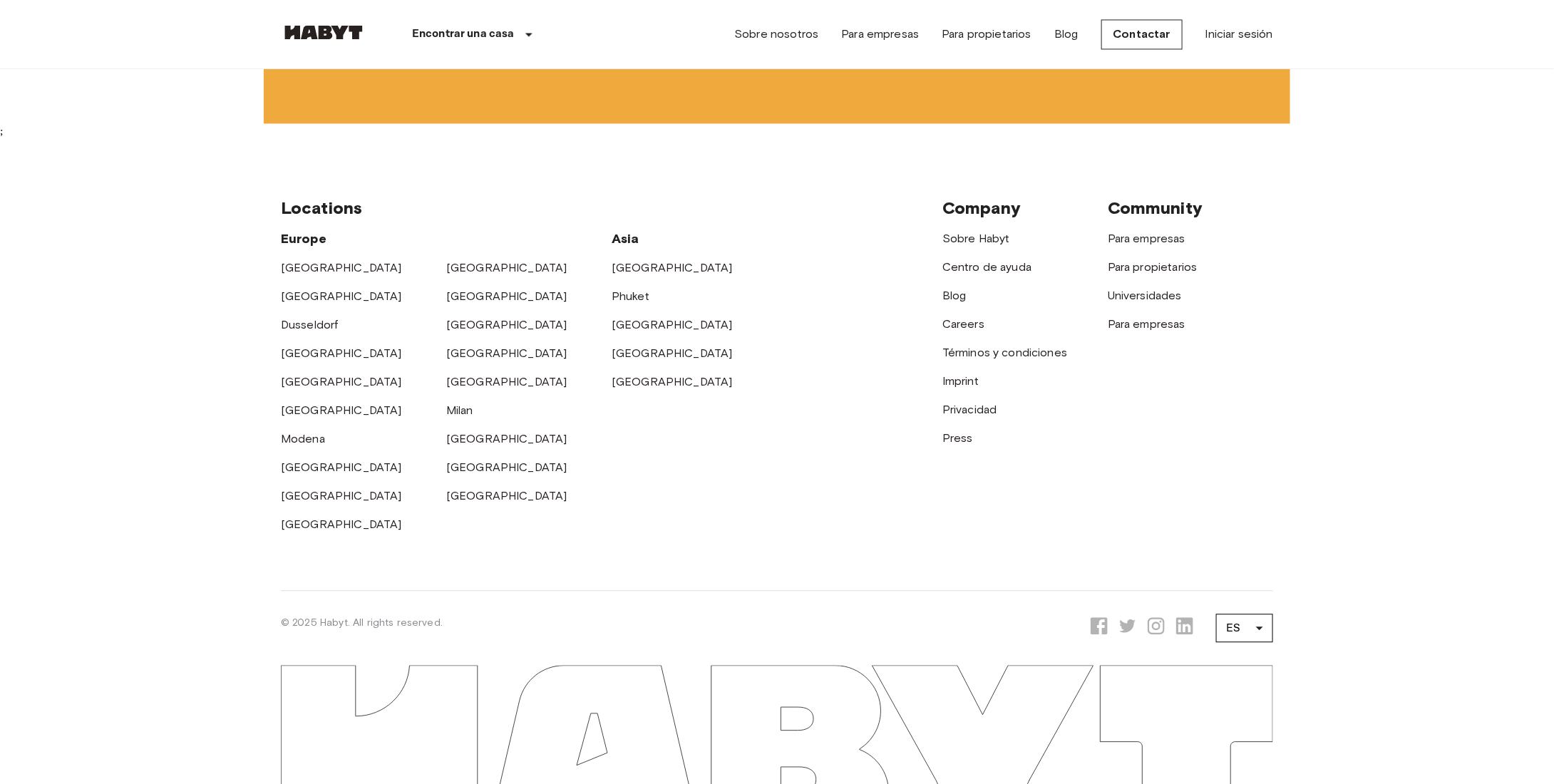
scroll to position [4489, 0]
click at [296, 417] on link "[GEOGRAPHIC_DATA]" at bounding box center [342, 410] width 121 height 13
